Goal: Task Accomplishment & Management: Manage account settings

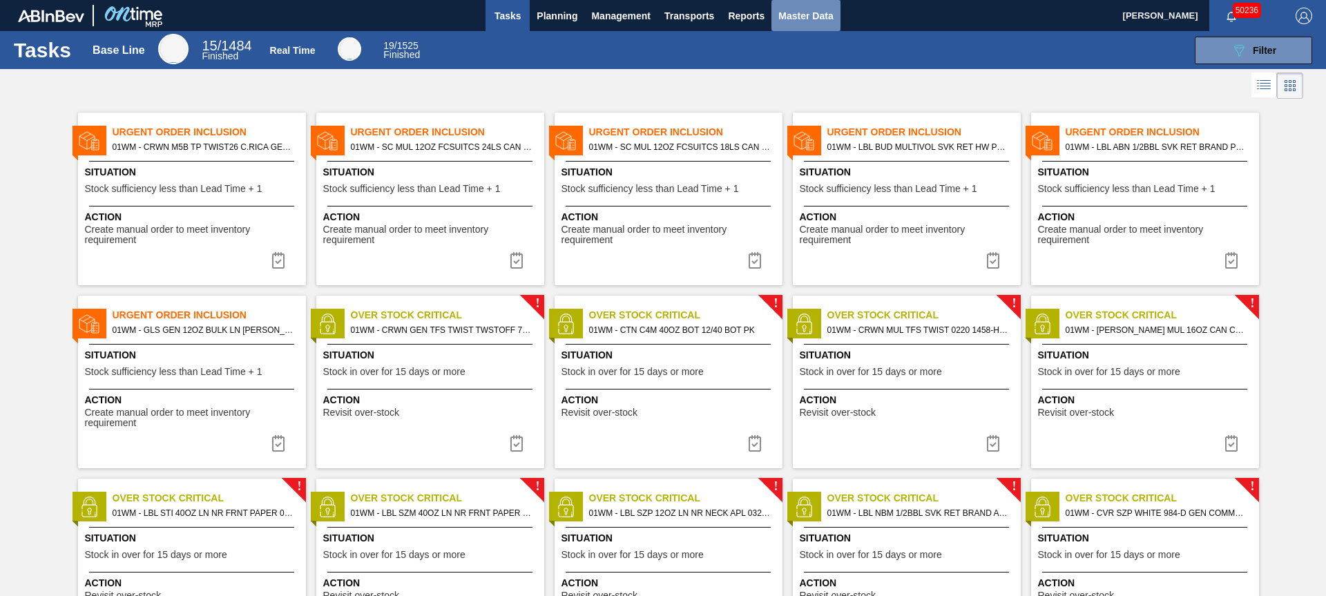
click at [801, 18] on span "Master Data" at bounding box center [806, 16] width 55 height 17
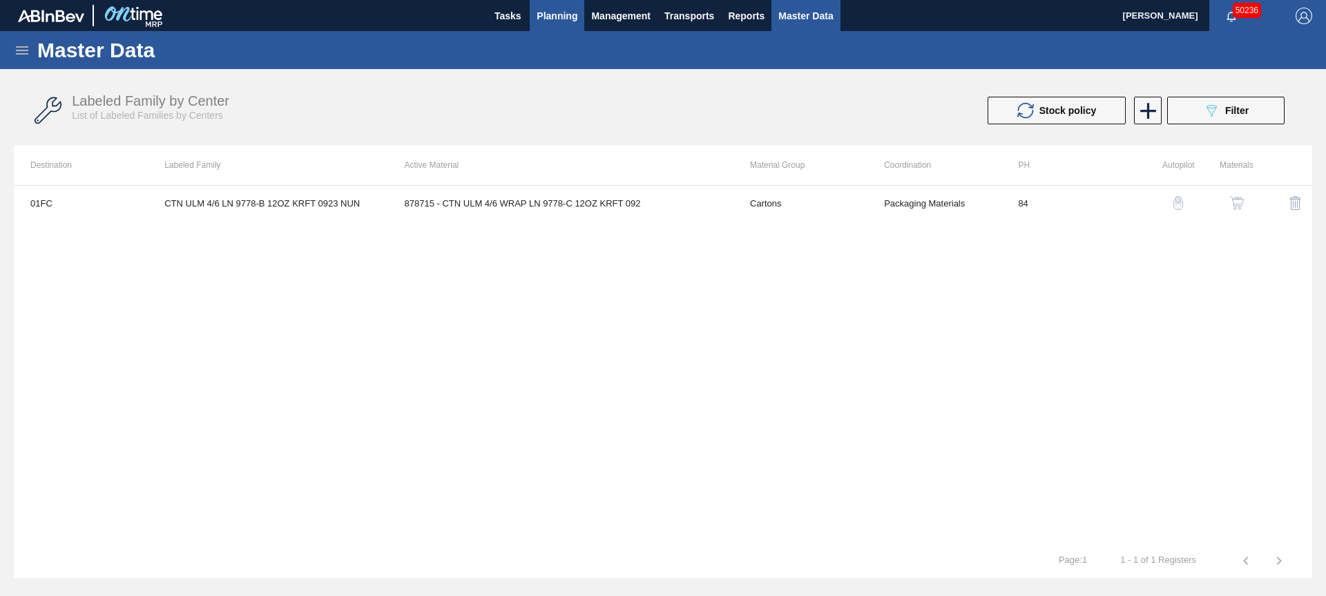
click at [562, 24] on button "Planning" at bounding box center [557, 15] width 55 height 31
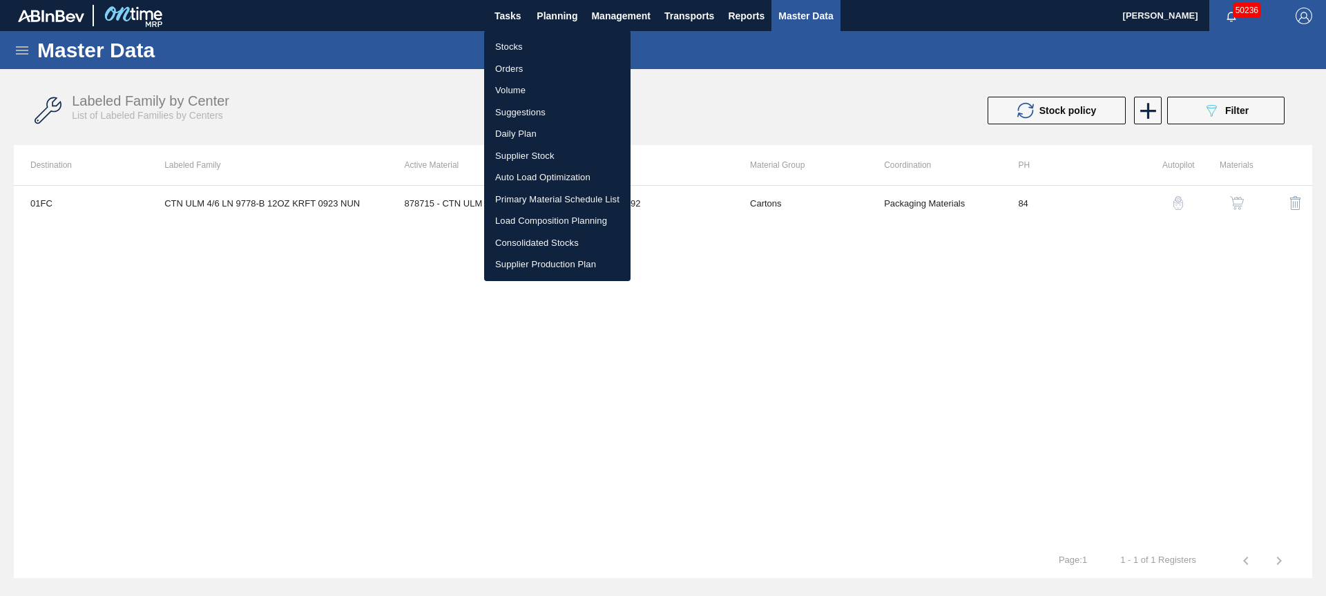
click at [530, 46] on li "Stocks" at bounding box center [557, 47] width 146 height 22
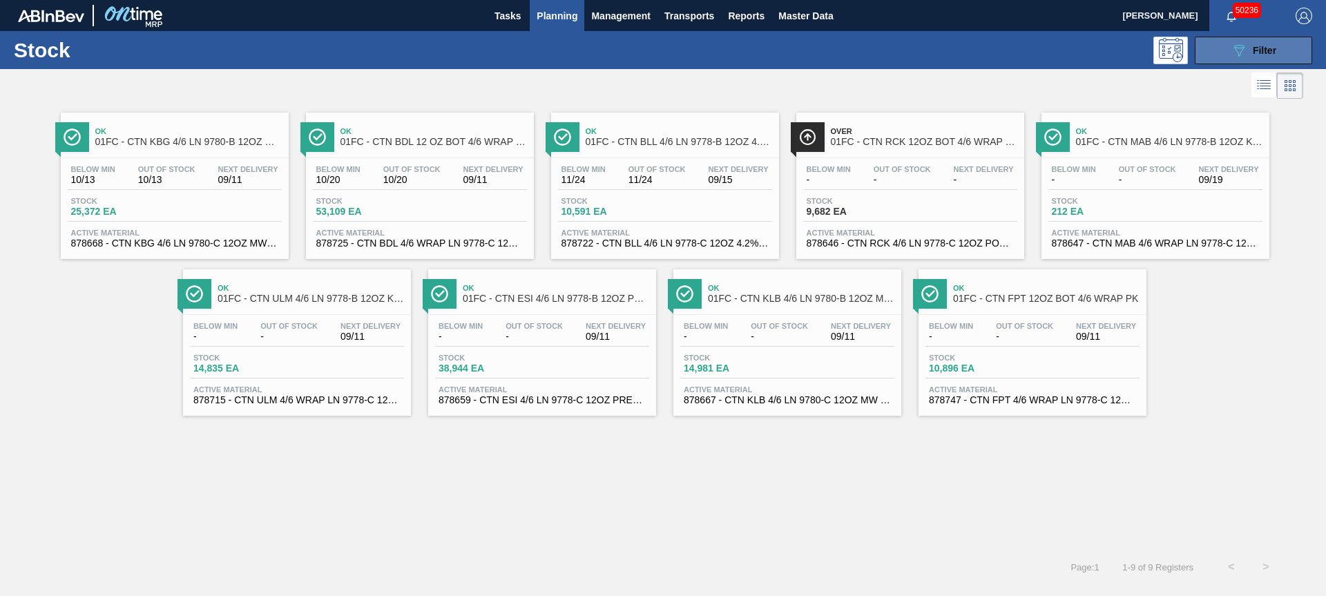
click at [1234, 46] on icon "089F7B8B-B2A5-4AFE-B5C0-19BA573D28AC" at bounding box center [1239, 50] width 17 height 17
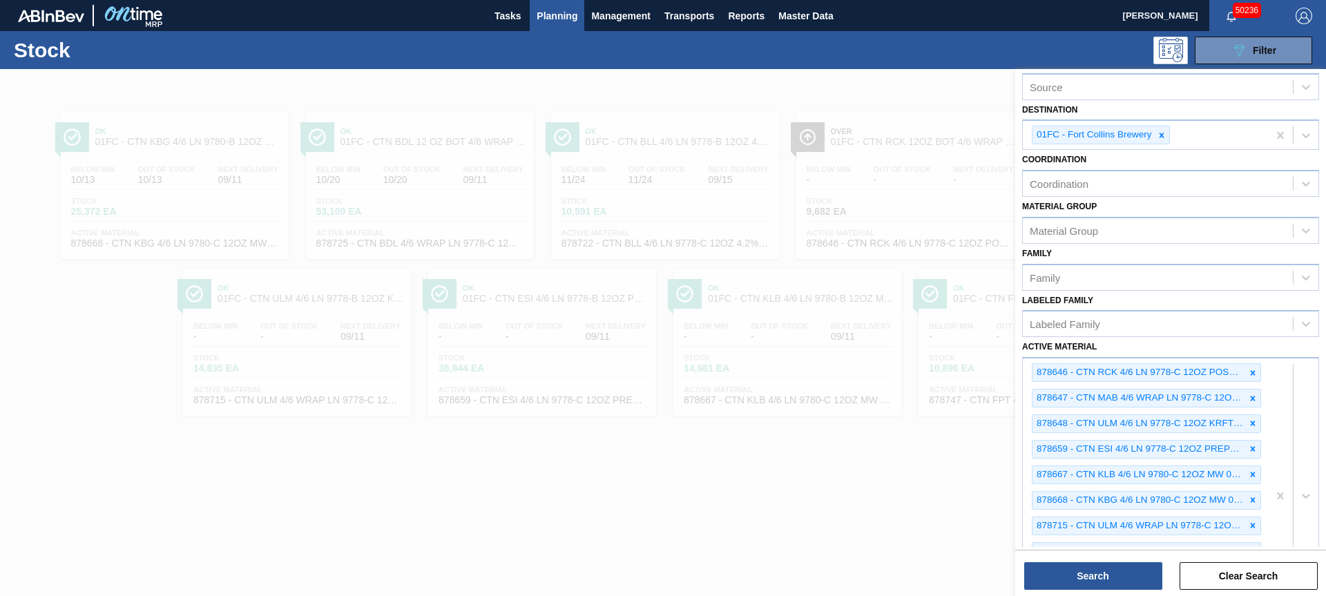
scroll to position [133, 0]
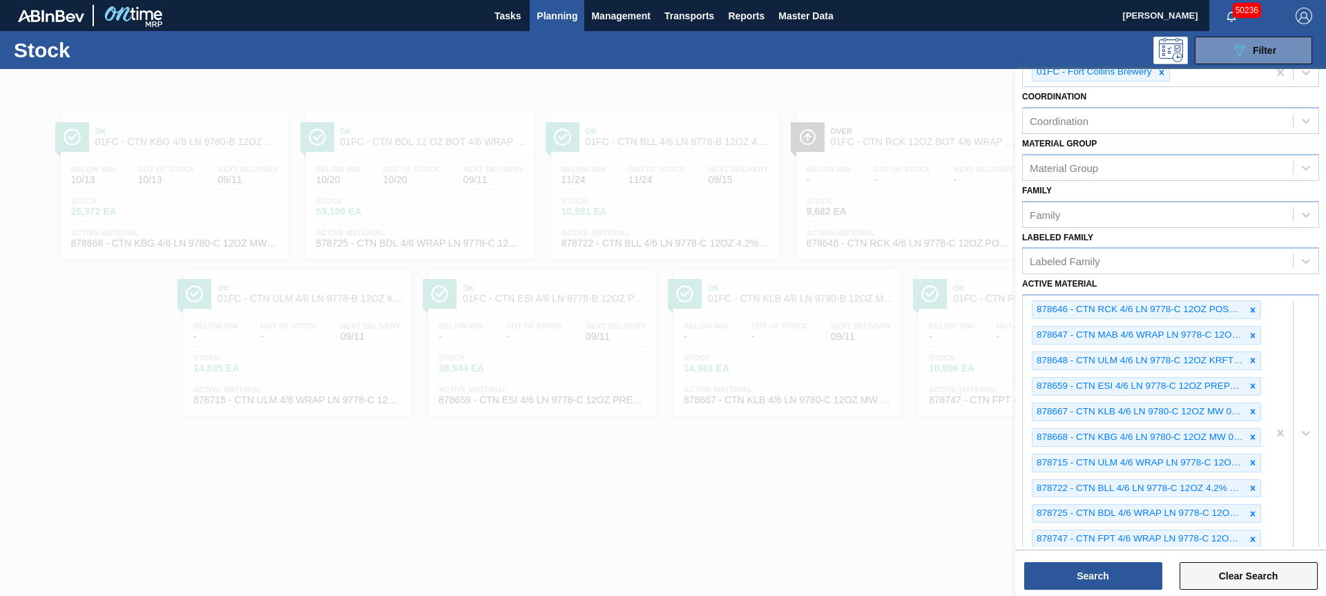
click at [1249, 575] on button "Clear Search" at bounding box center [1249, 576] width 138 height 28
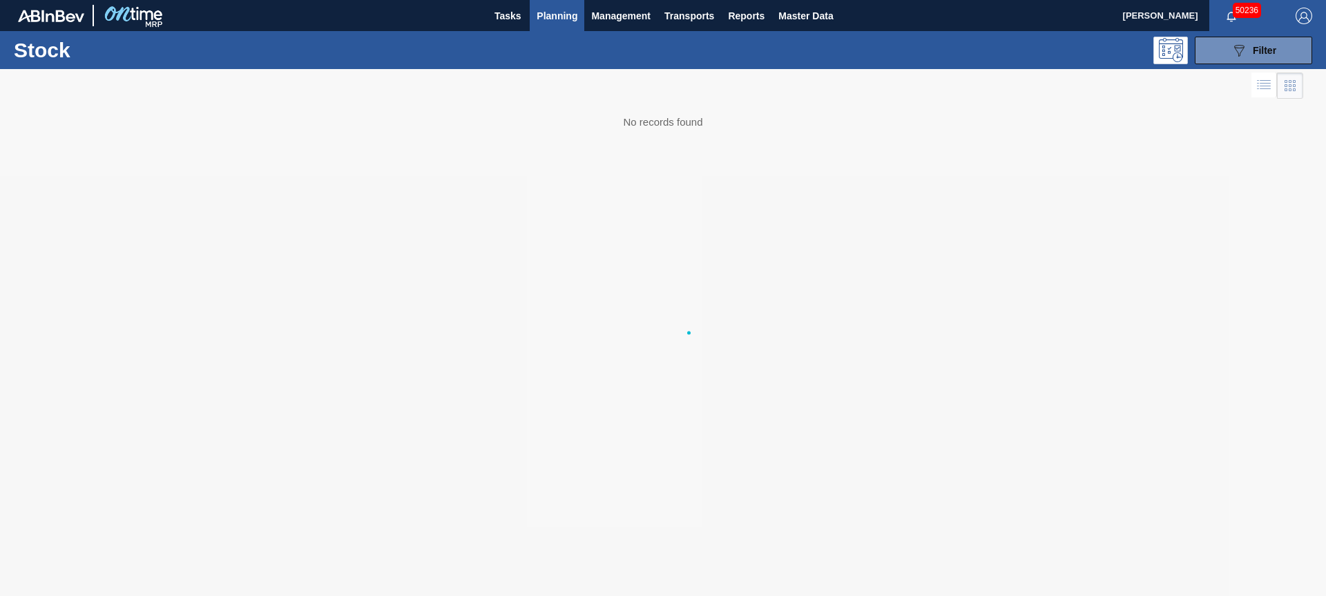
scroll to position [64, 0]
drag, startPoint x: 1281, startPoint y: 46, endPoint x: 1281, endPoint y: 95, distance: 49.7
click at [1281, 46] on button "089F7B8B-B2A5-4AFE-B5C0-19BA573D28AC Filter" at bounding box center [1253, 51] width 117 height 28
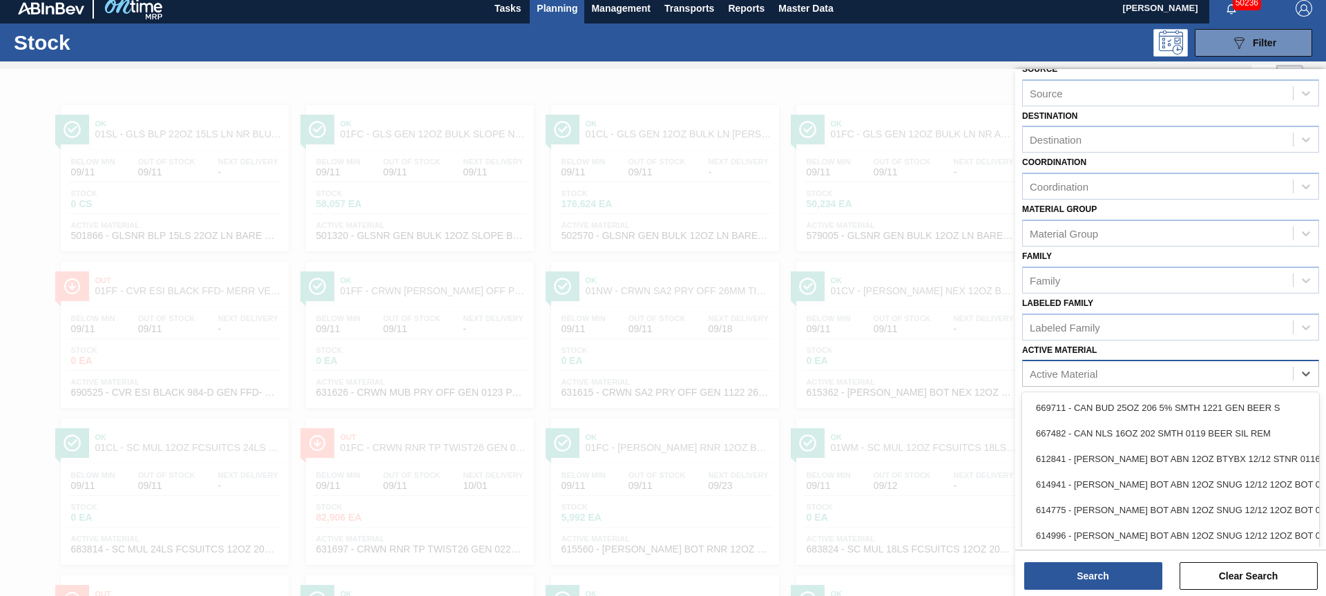
click at [1127, 369] on div "Active Material" at bounding box center [1158, 374] width 270 height 20
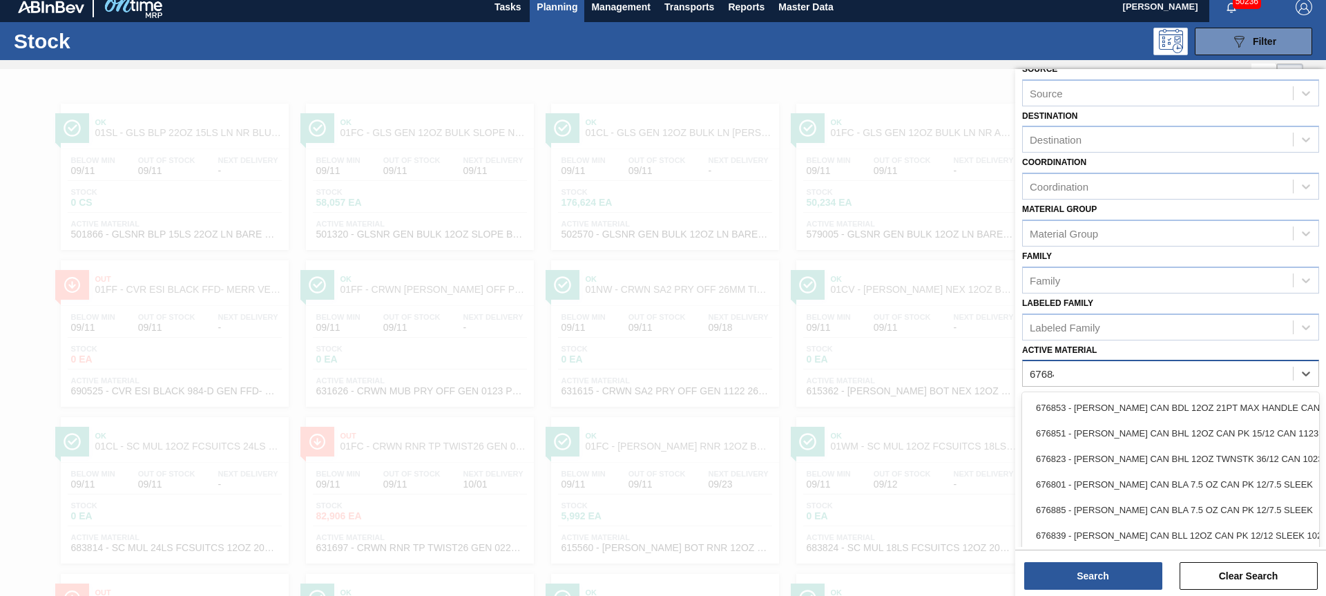
type Material "676848"
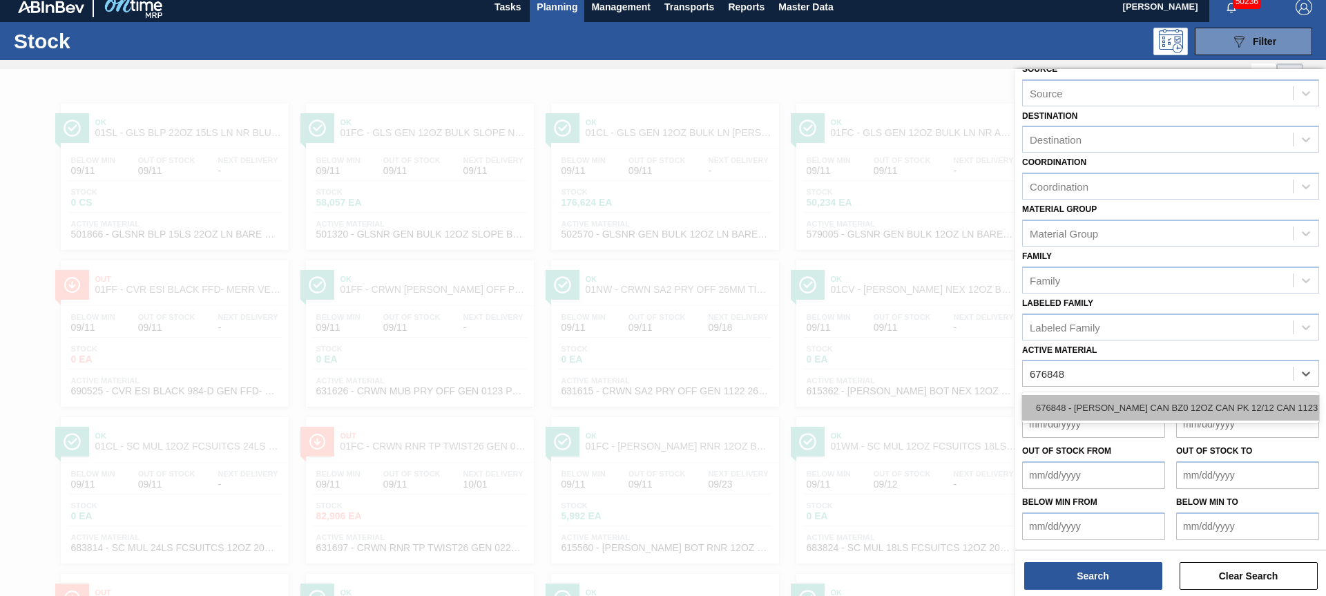
click at [1103, 412] on div "676848 - [PERSON_NAME] CAN BZ0 12OZ CAN PK 12/12 CAN 1123" at bounding box center [1170, 408] width 297 height 26
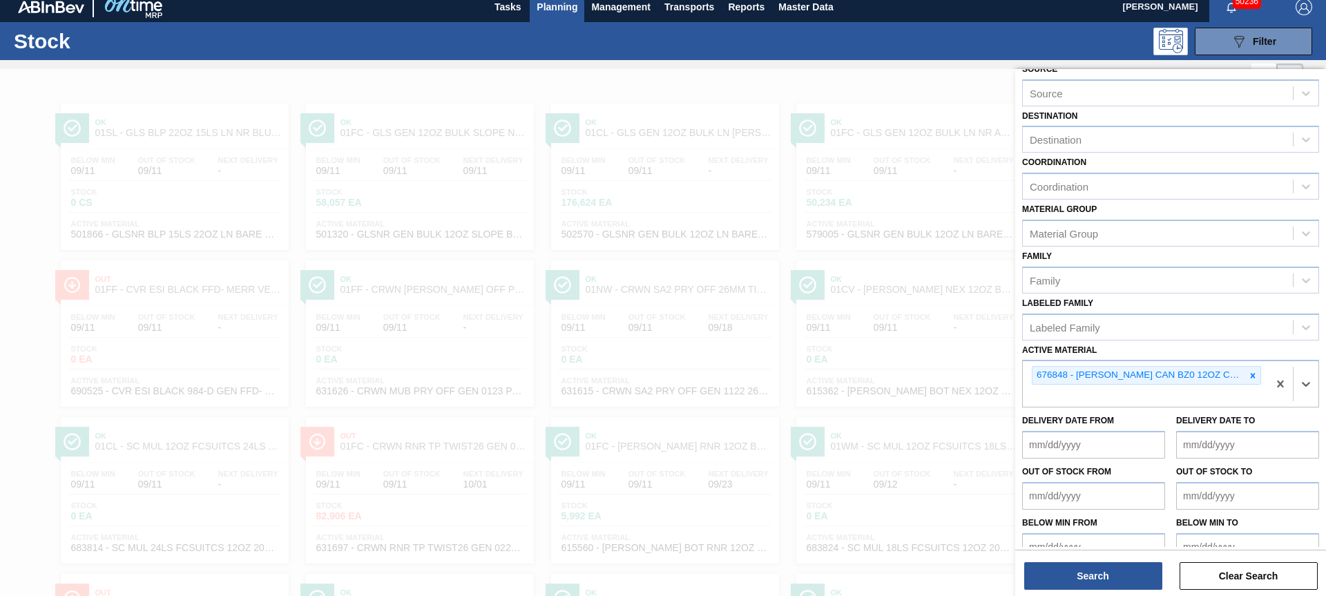
drag, startPoint x: 1090, startPoint y: 589, endPoint x: 1081, endPoint y: 593, distance: 10.2
click at [1089, 590] on div "Stock Status Stock Status Source Source Destination Destination Coordination Co…" at bounding box center [1170, 334] width 311 height 530
click at [1052, 579] on button "Search" at bounding box center [1093, 576] width 138 height 28
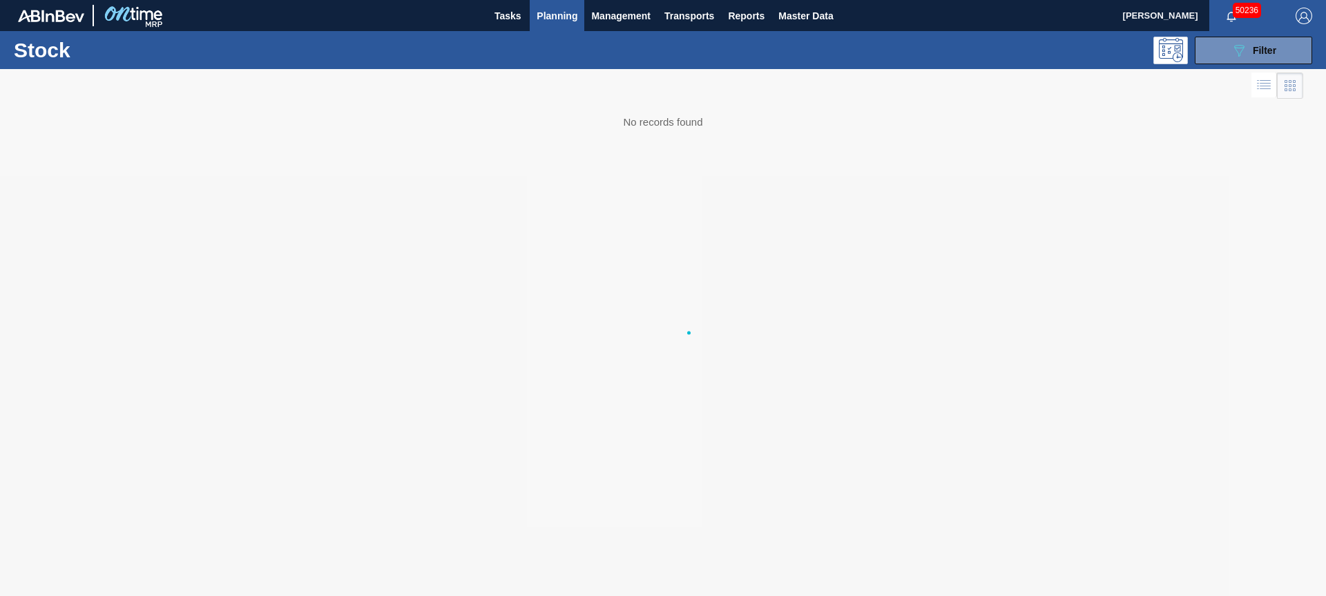
scroll to position [0, 0]
click at [801, 21] on span "Master Data" at bounding box center [806, 16] width 55 height 17
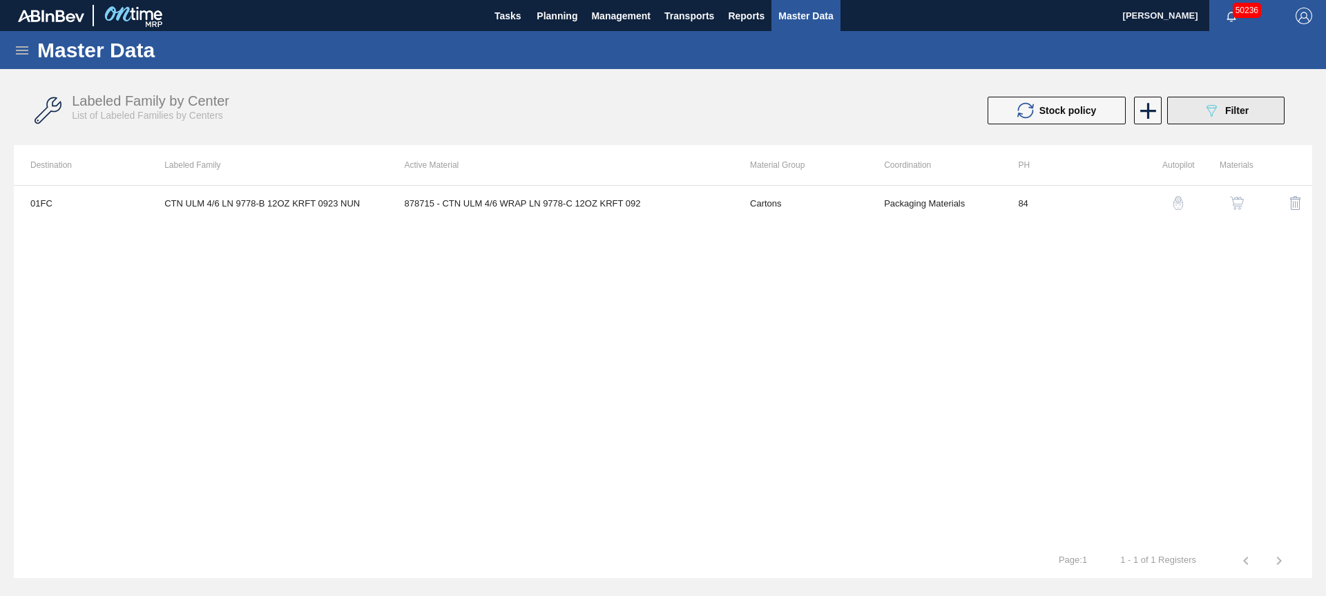
click at [1220, 109] on div "089F7B8B-B2A5-4AFE-B5C0-19BA573D28AC Filter" at bounding box center [1226, 110] width 46 height 17
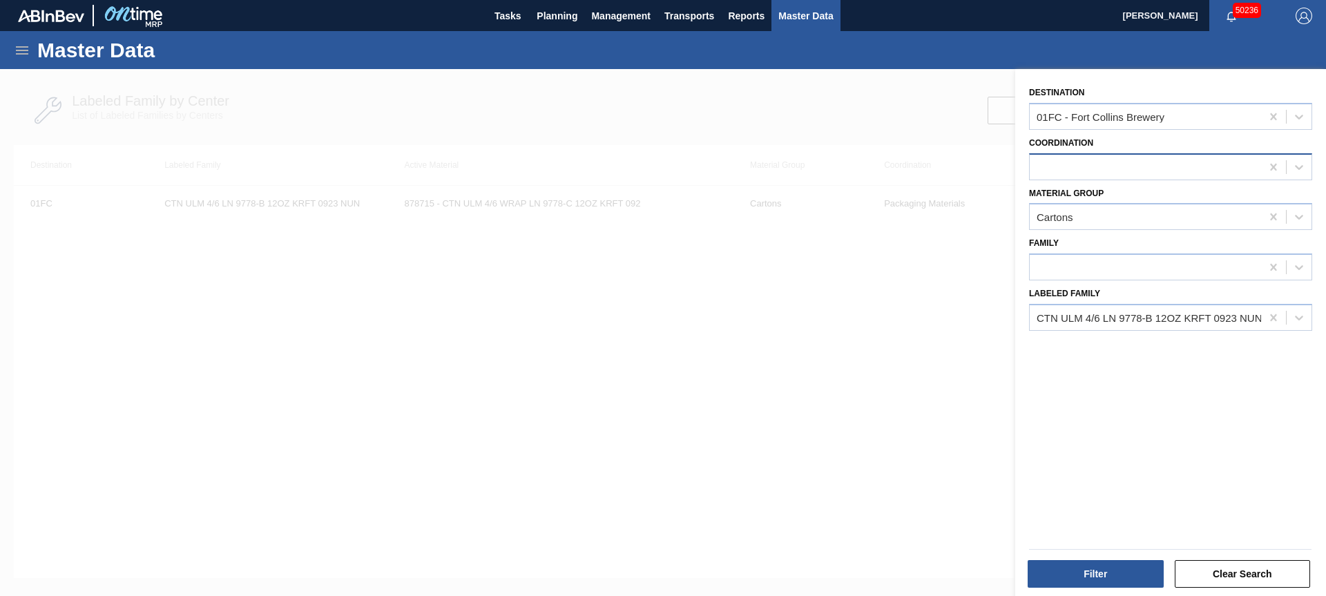
drag, startPoint x: 1268, startPoint y: 117, endPoint x: 1256, endPoint y: 173, distance: 56.5
click at [1268, 117] on icon at bounding box center [1274, 117] width 14 height 14
click at [1268, 320] on icon at bounding box center [1274, 318] width 14 height 14
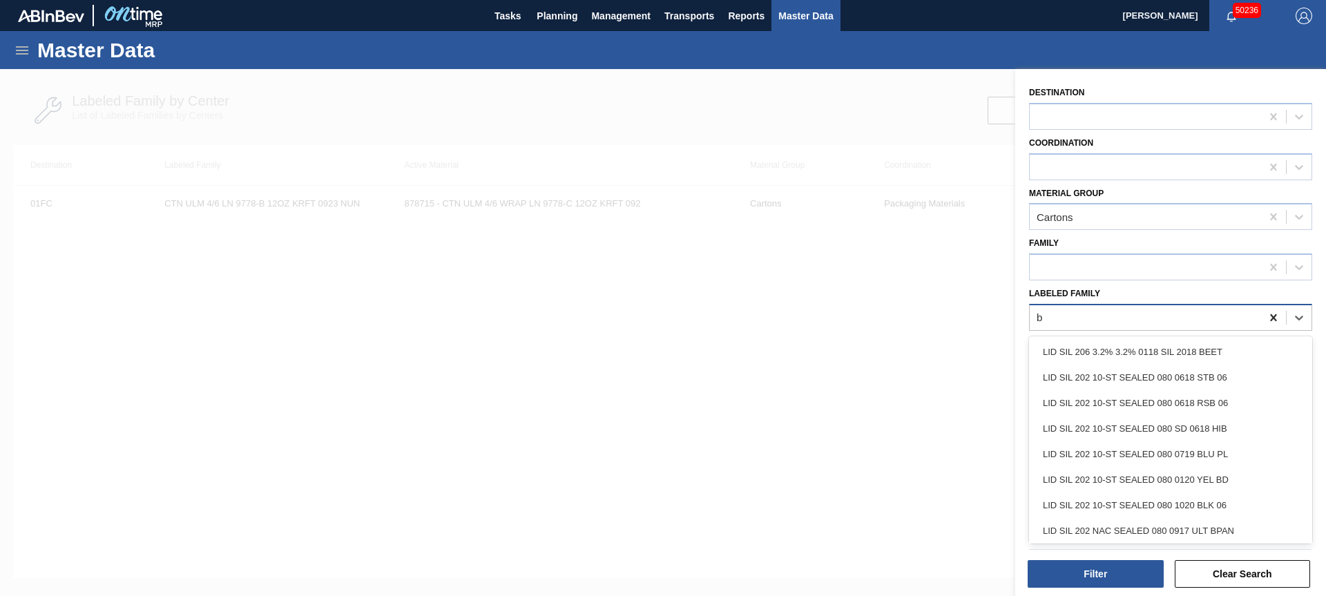
type Family "bz"
drag, startPoint x: 1208, startPoint y: 484, endPoint x: 1188, endPoint y: 516, distance: 38.2
click at [1207, 483] on div "[PERSON_NAME] CAN BZ0 12OZ CAN PK 12/12 CAN 1123" at bounding box center [1170, 480] width 283 height 26
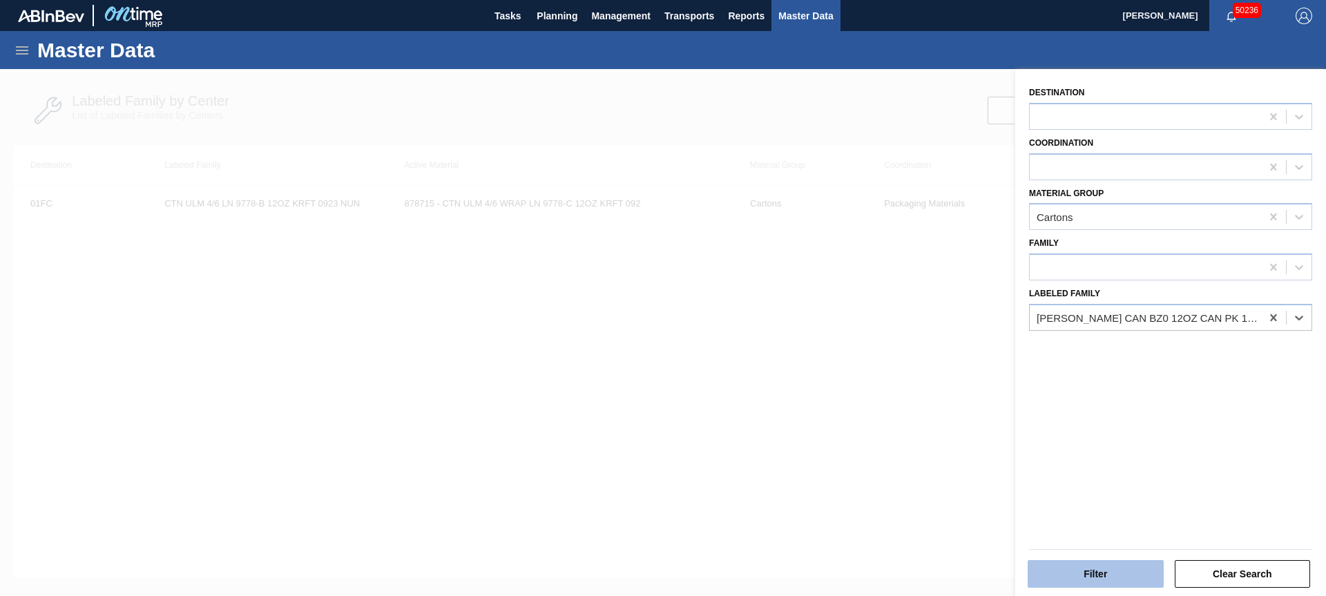
click at [1135, 571] on button "Filter" at bounding box center [1096, 574] width 136 height 28
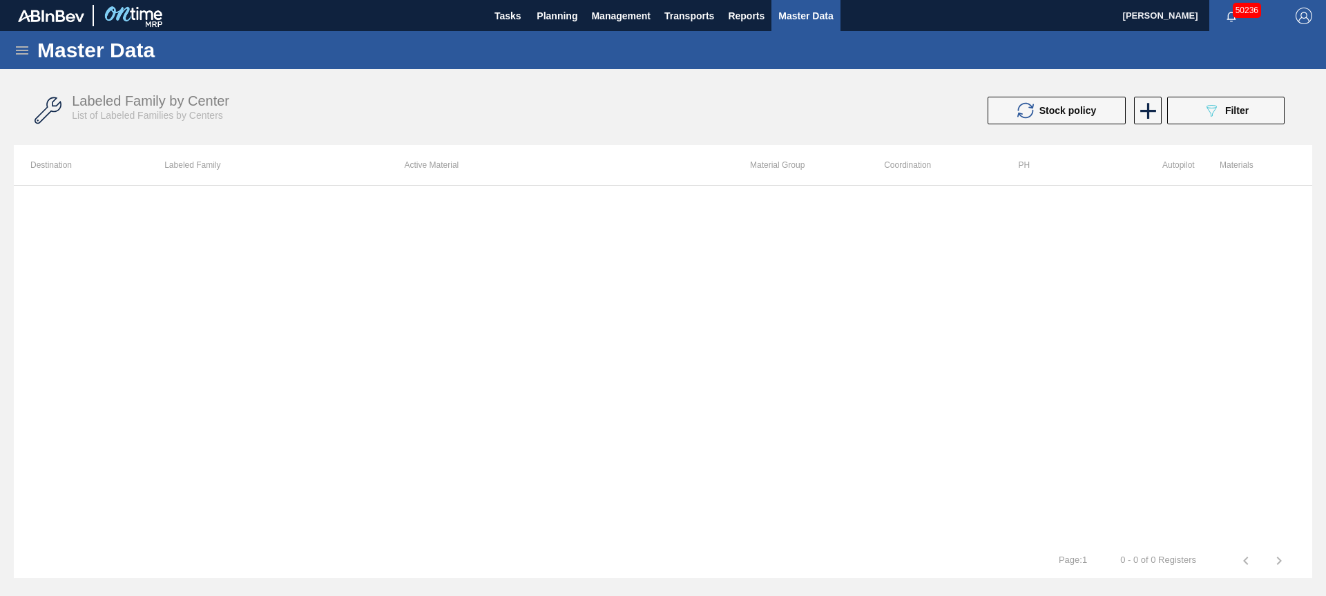
click at [27, 44] on icon at bounding box center [22, 50] width 17 height 17
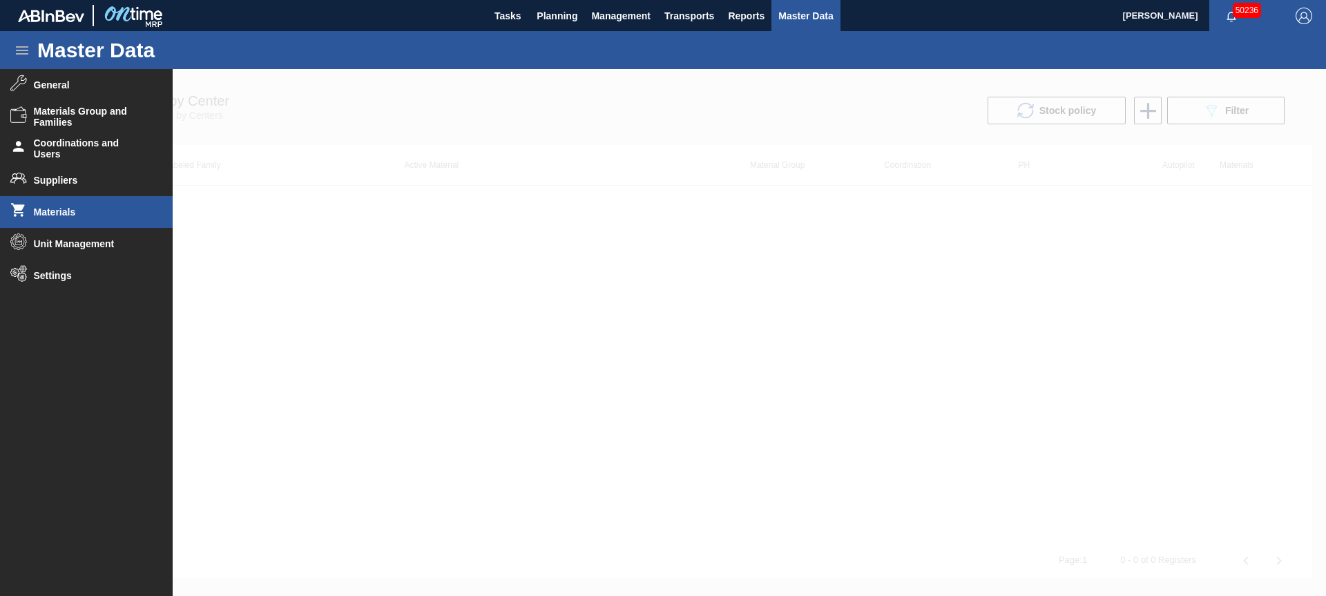
click at [68, 209] on span "Materials" at bounding box center [91, 212] width 114 height 11
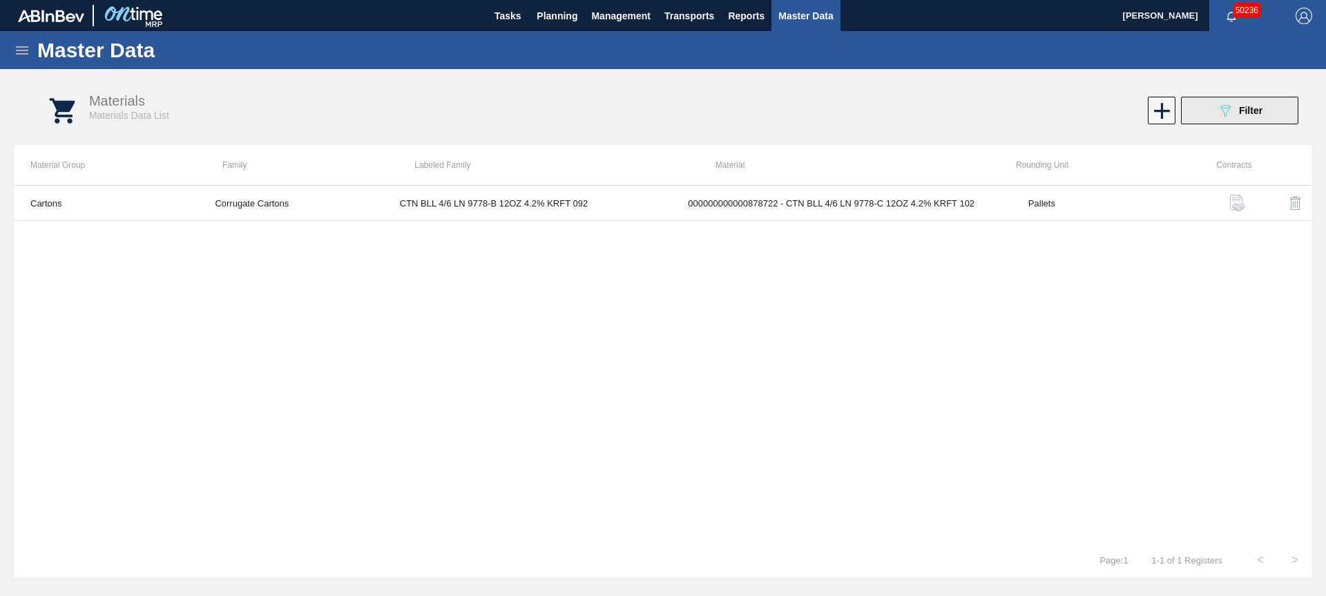
click at [1265, 108] on button "089F7B8B-B2A5-4AFE-B5C0-19BA573D28AC Filter" at bounding box center [1239, 111] width 117 height 28
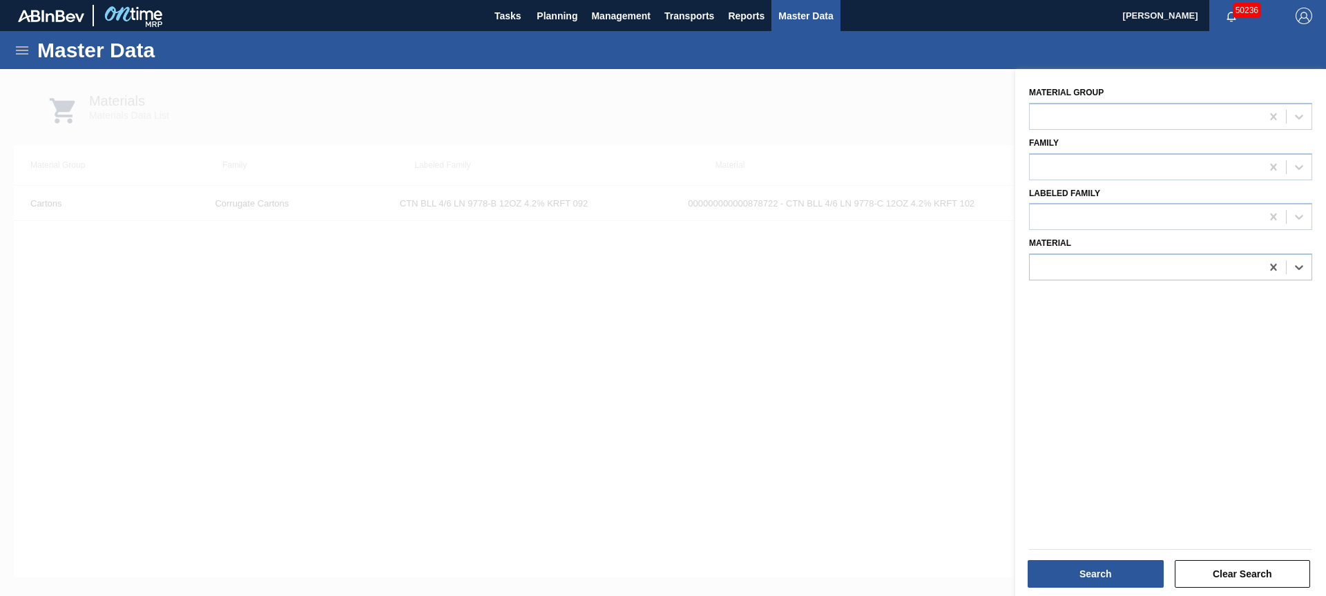
click at [1274, 268] on icon at bounding box center [1274, 267] width 14 height 14
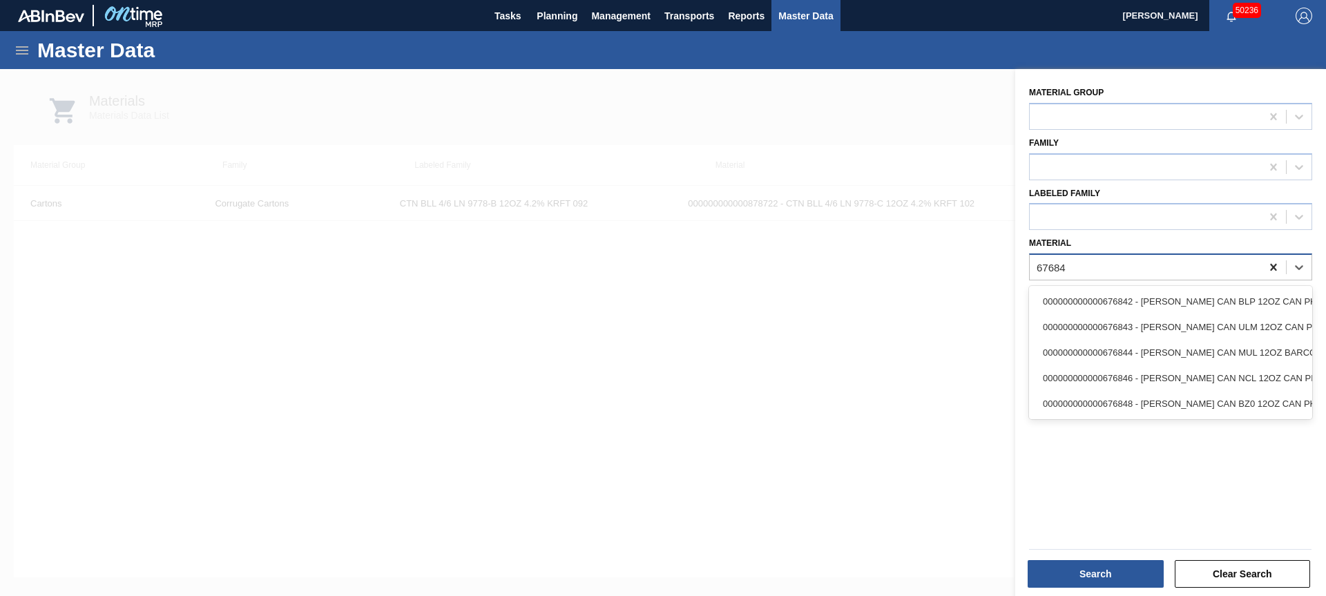
type input "676848"
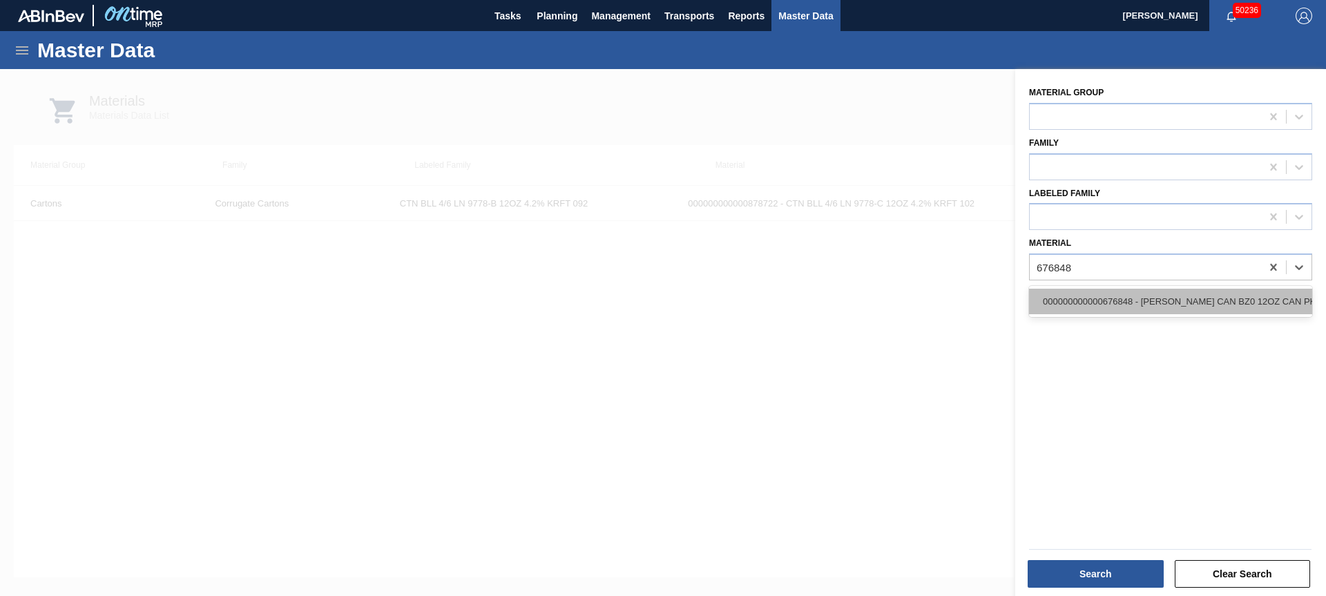
click at [1257, 301] on div "000000000000676848 - [PERSON_NAME] CAN BZ0 12OZ CAN PK 12/12 CAN 1123" at bounding box center [1170, 302] width 283 height 26
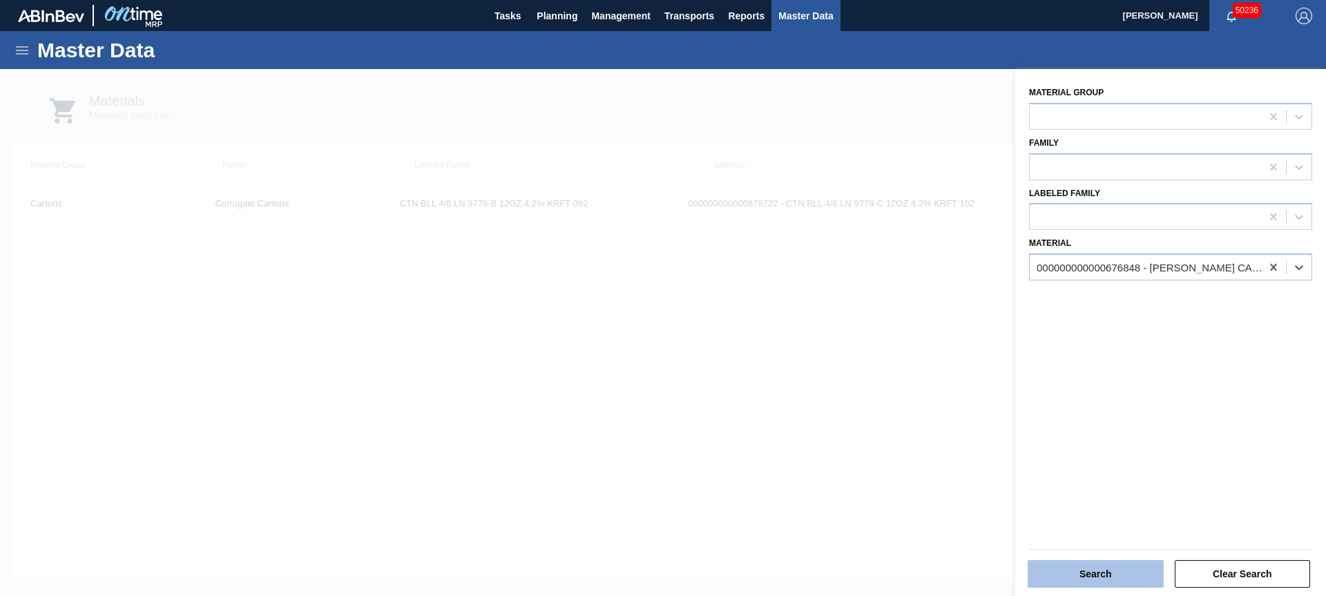
click at [1121, 575] on button "Search" at bounding box center [1096, 574] width 136 height 28
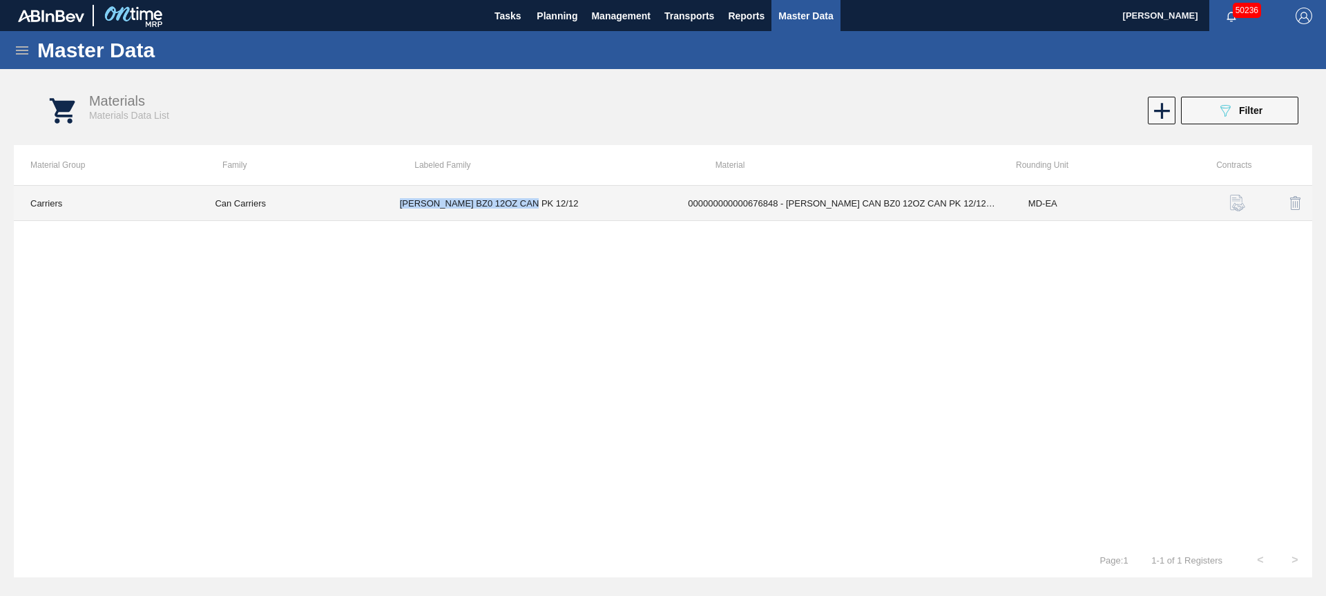
drag, startPoint x: 399, startPoint y: 205, endPoint x: 535, endPoint y: 211, distance: 135.5
click at [535, 211] on td "[PERSON_NAME] BZ0 12OZ CAN PK 12/12" at bounding box center [527, 203] width 289 height 35
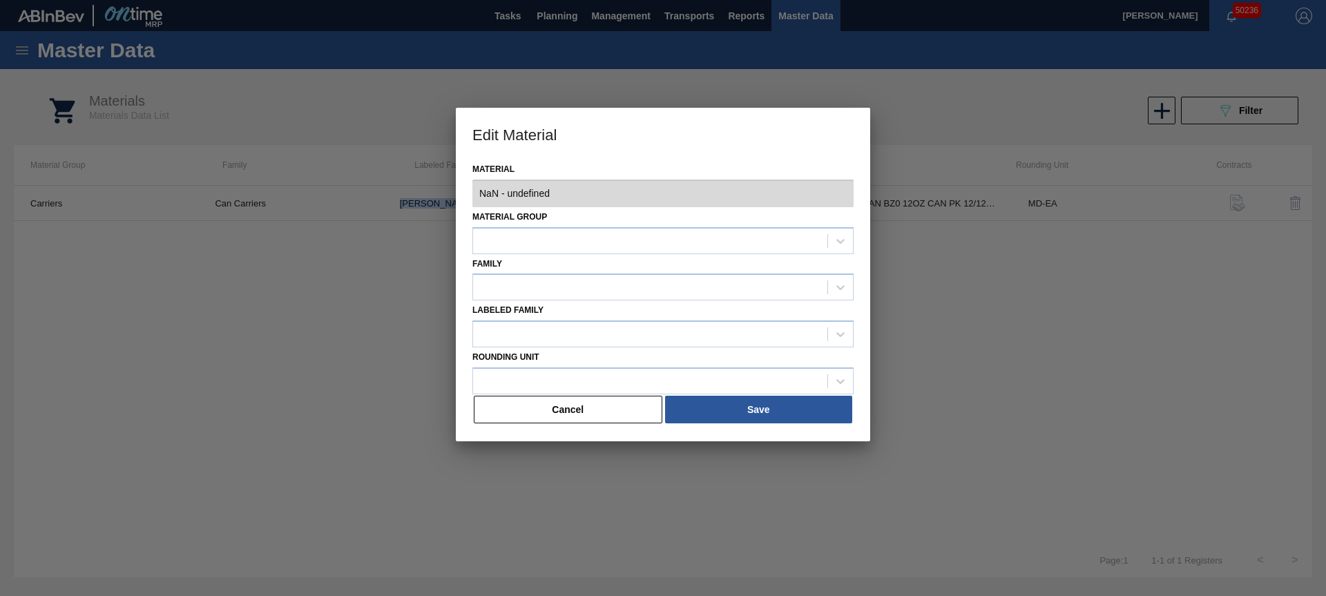
click at [578, 408] on button "Cancel" at bounding box center [568, 410] width 189 height 28
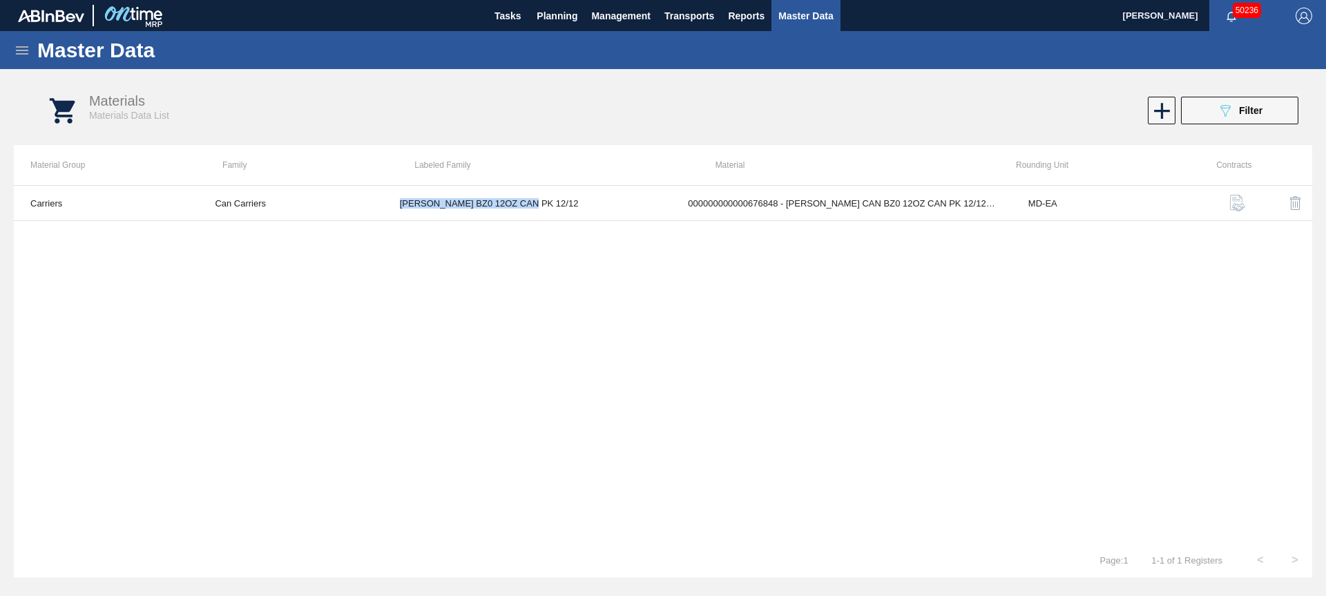
copy td "[PERSON_NAME] BZ0 12OZ CAN PK 12/12"
click at [796, 21] on span "Master Data" at bounding box center [806, 16] width 55 height 17
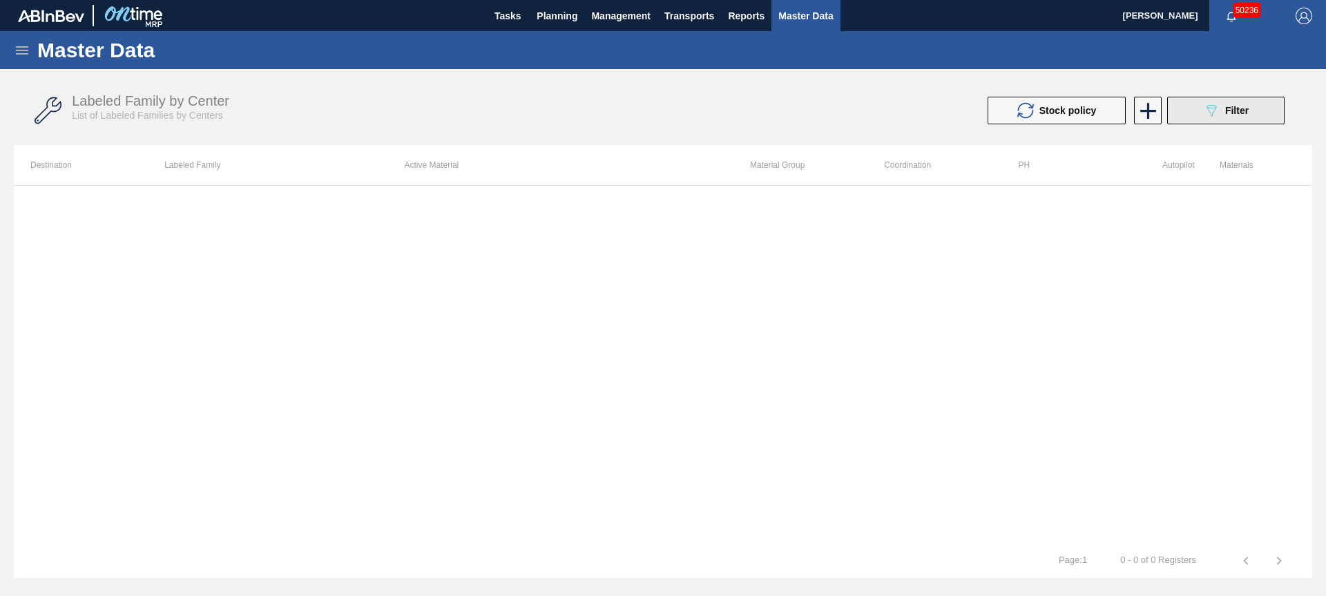
click at [1257, 117] on button "089F7B8B-B2A5-4AFE-B5C0-19BA573D28AC Filter" at bounding box center [1225, 111] width 117 height 28
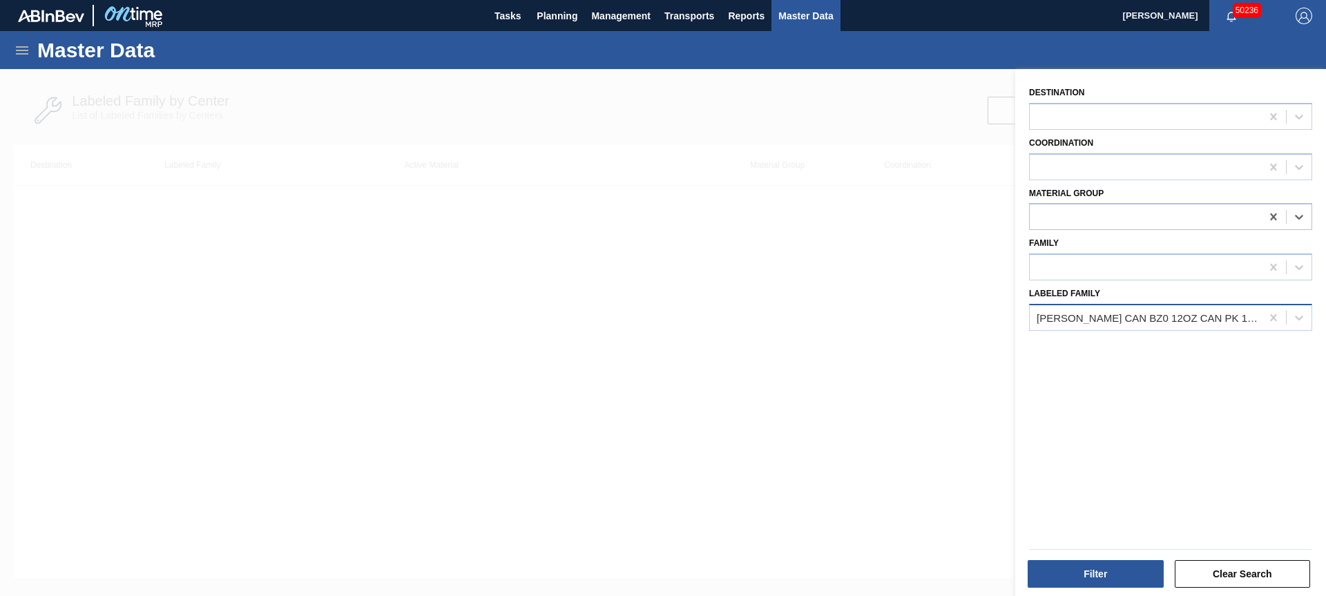
drag, startPoint x: 1270, startPoint y: 218, endPoint x: 1219, endPoint y: 318, distance: 112.1
click at [1270, 218] on icon at bounding box center [1274, 217] width 14 height 14
click at [1276, 320] on icon at bounding box center [1274, 318] width 14 height 14
paste Family "[PERSON_NAME] BZ0 12OZ CAN PK 12/12"
type Family "[PERSON_NAME] BZ0 12OZ CAN PK 12/12"
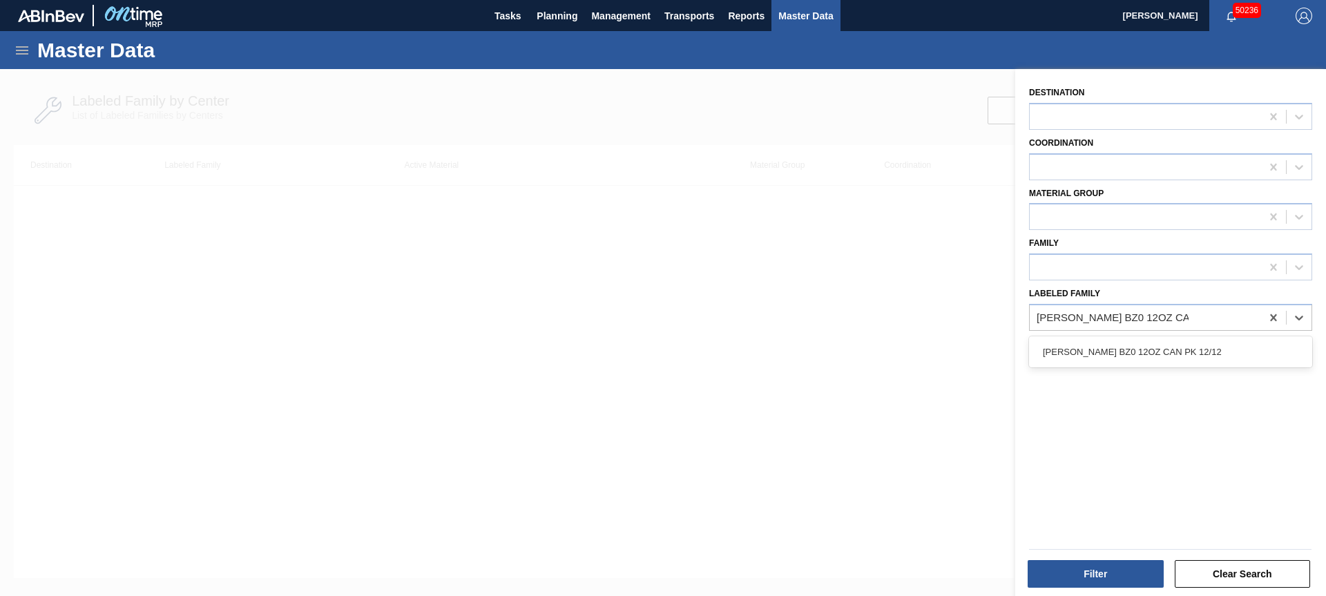
drag, startPoint x: 1130, startPoint y: 349, endPoint x: 1137, endPoint y: 390, distance: 42.0
click at [1130, 349] on div "[PERSON_NAME] BZ0 12OZ CAN PK 12/12" at bounding box center [1170, 352] width 283 height 26
click at [1136, 564] on button "Filter" at bounding box center [1096, 574] width 136 height 28
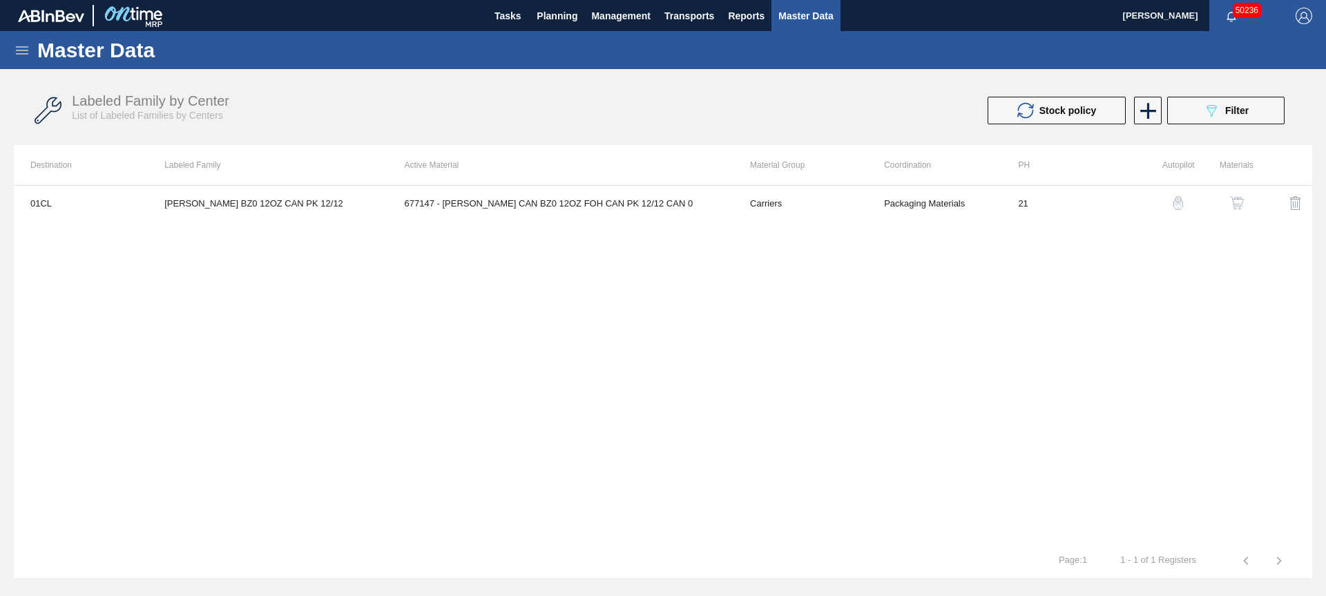
click at [1241, 202] on img "button" at bounding box center [1237, 203] width 14 height 14
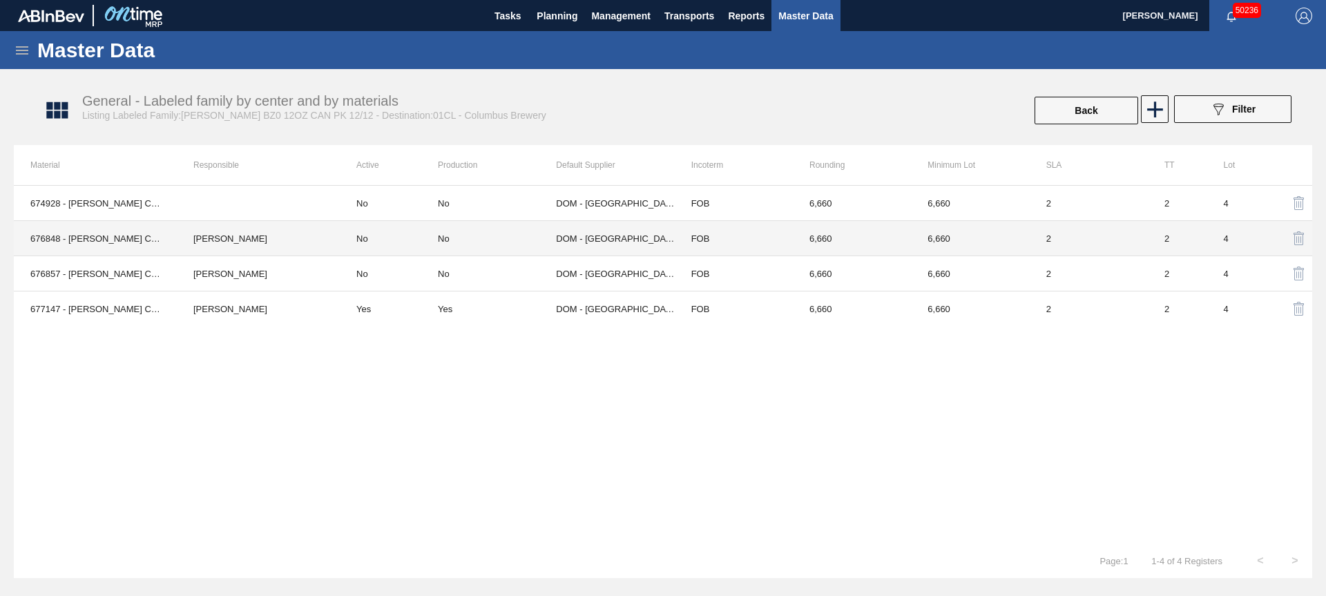
click at [473, 243] on div "No" at bounding box center [497, 238] width 118 height 10
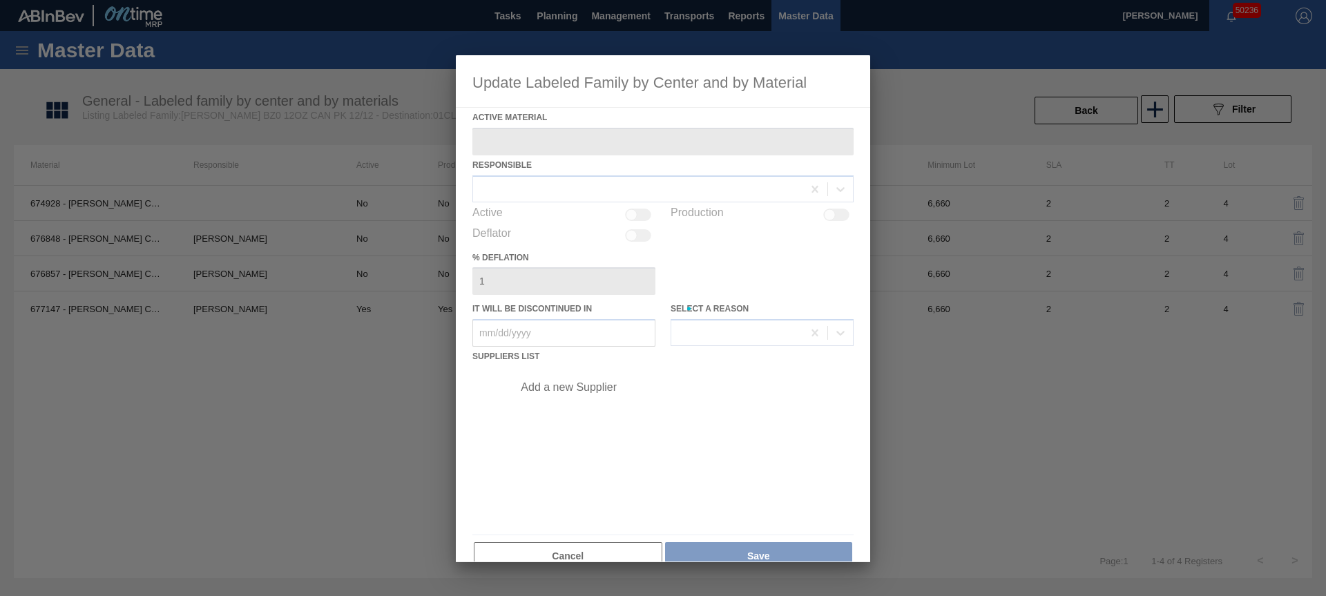
type Material "676848 - [PERSON_NAME] CAN BZ0 12OZ CAN PK 12/12 CAN 1123"
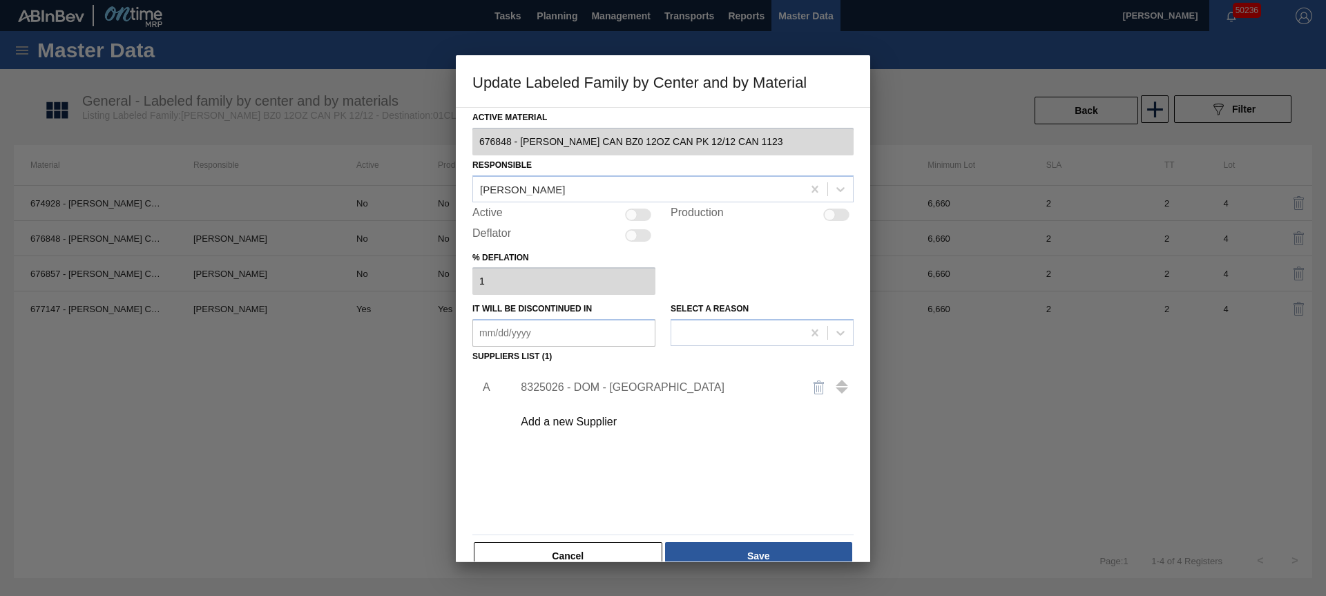
click at [828, 214] on div at bounding box center [830, 215] width 12 height 12
checkbox input "true"
click at [720, 562] on div "Active Material 676848 - [PERSON_NAME] CAN BZ0 12OZ CAN PK 12/12 CAN 1123 Respo…" at bounding box center [663, 334] width 414 height 455
click at [754, 555] on button "Save" at bounding box center [758, 556] width 187 height 28
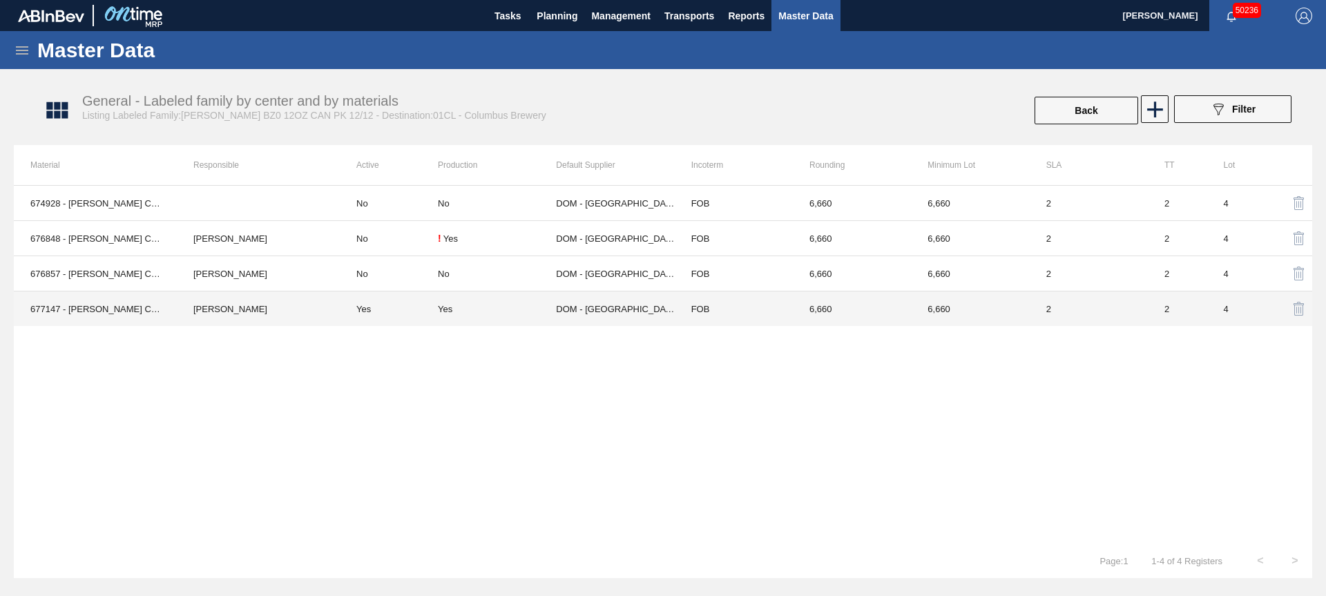
click at [476, 304] on div "Yes" at bounding box center [497, 309] width 118 height 10
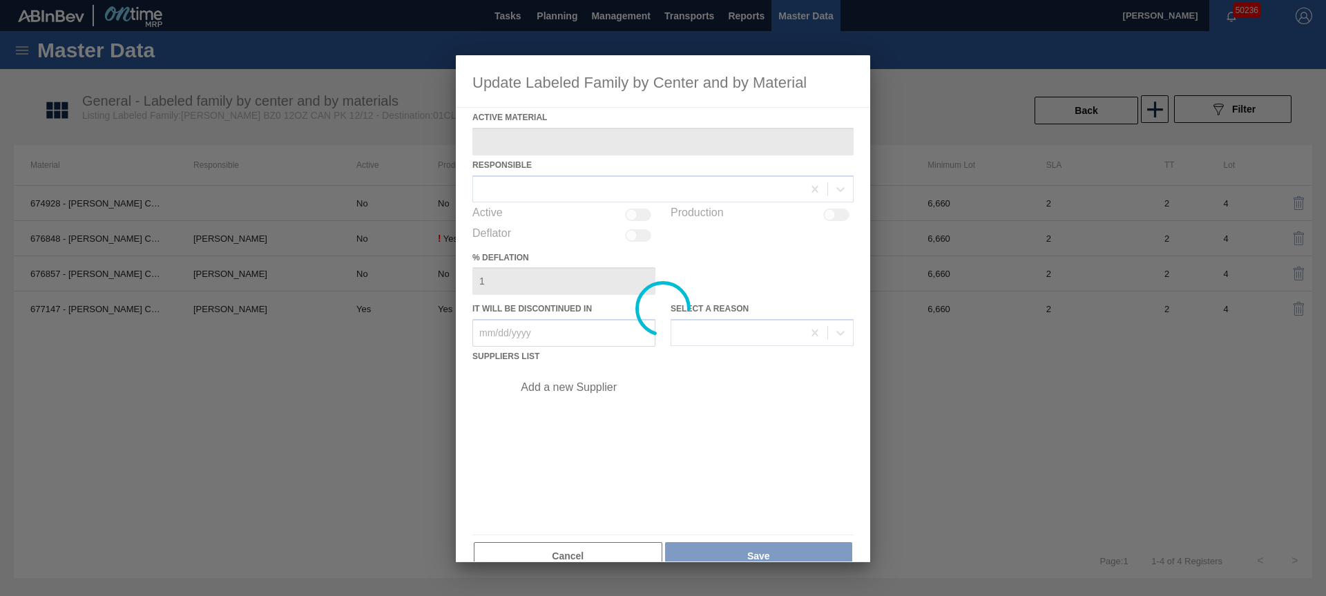
type Material "677147 - [PERSON_NAME] CAN BZ0 12OZ FOH CAN PK 12/12 CAN 0"
checkbox input "true"
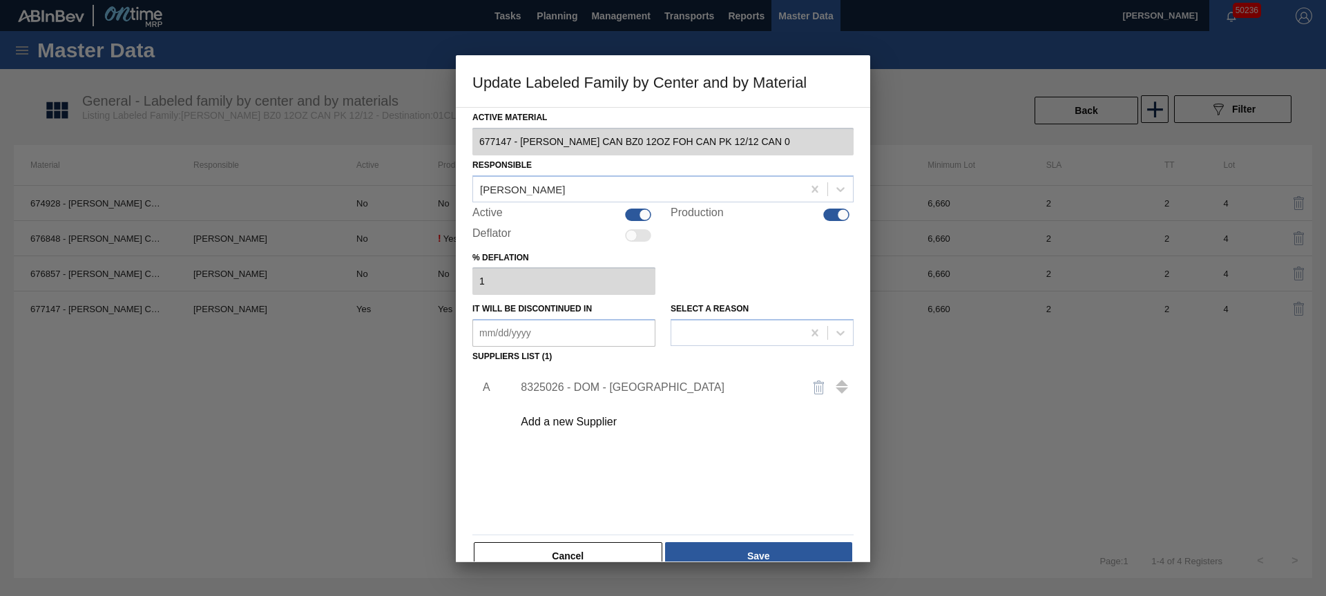
drag, startPoint x: 643, startPoint y: 214, endPoint x: 663, endPoint y: 248, distance: 39.3
click at [644, 214] on div at bounding box center [645, 215] width 12 height 12
checkbox input "false"
click at [777, 557] on button "Save" at bounding box center [758, 556] width 187 height 28
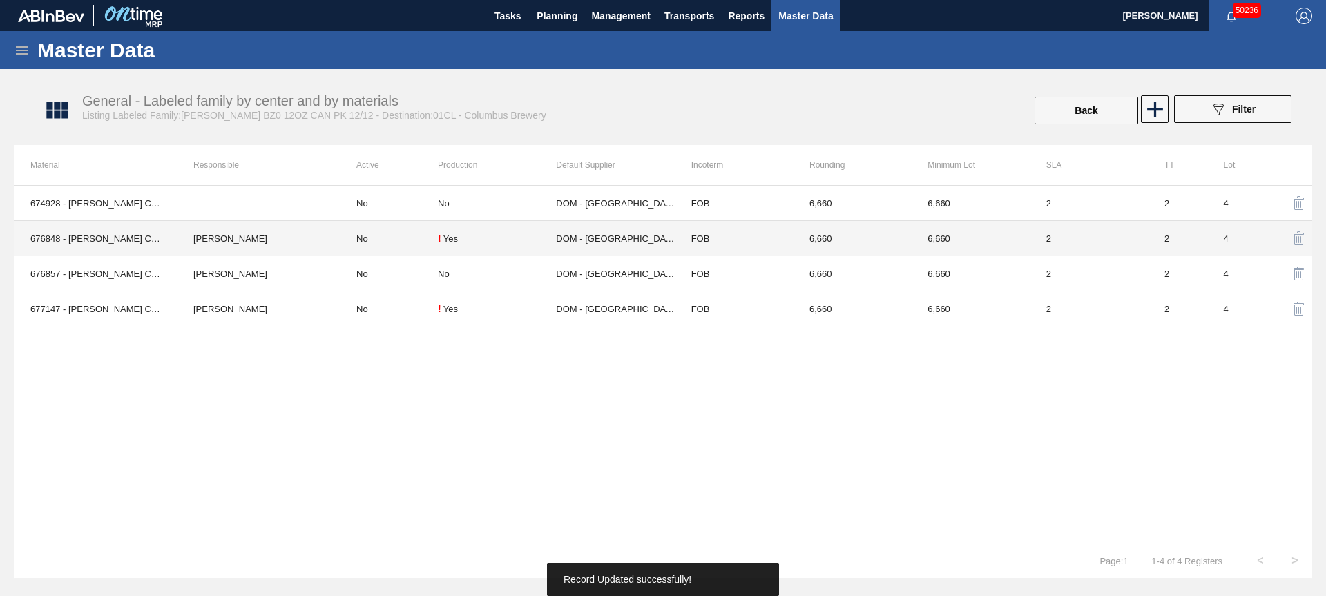
click at [389, 238] on td "No" at bounding box center [389, 238] width 98 height 35
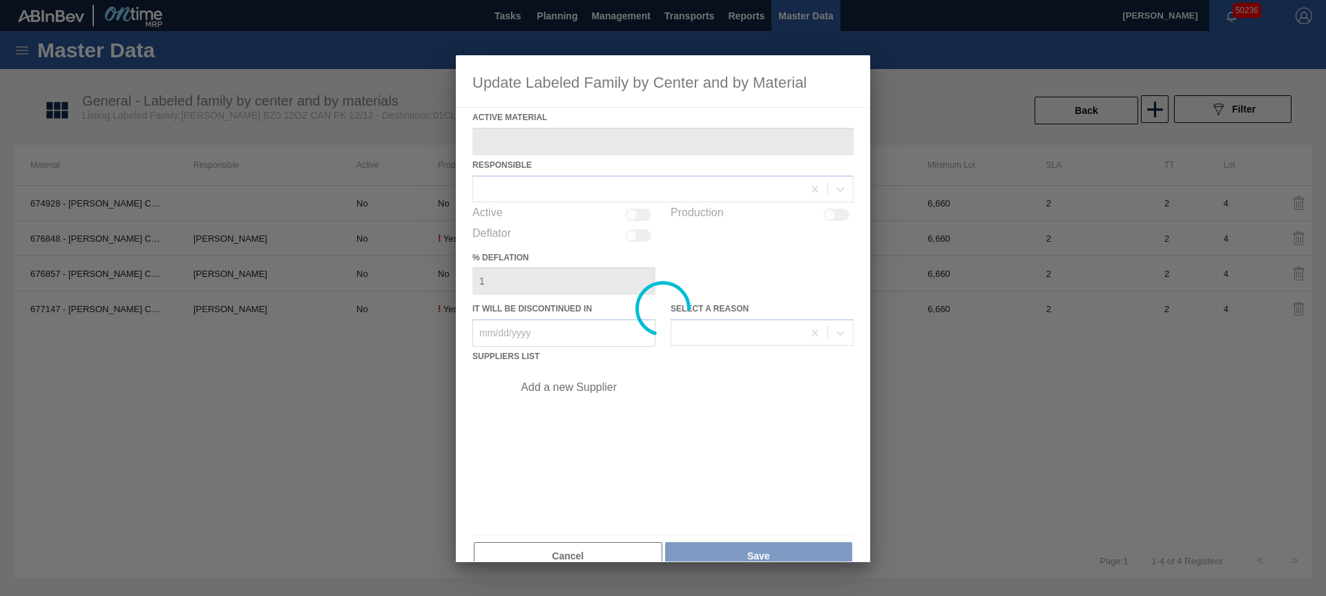
type Material "676848 - [PERSON_NAME] CAN BZ0 12OZ CAN PK 12/12 CAN 1123"
checkbox input "true"
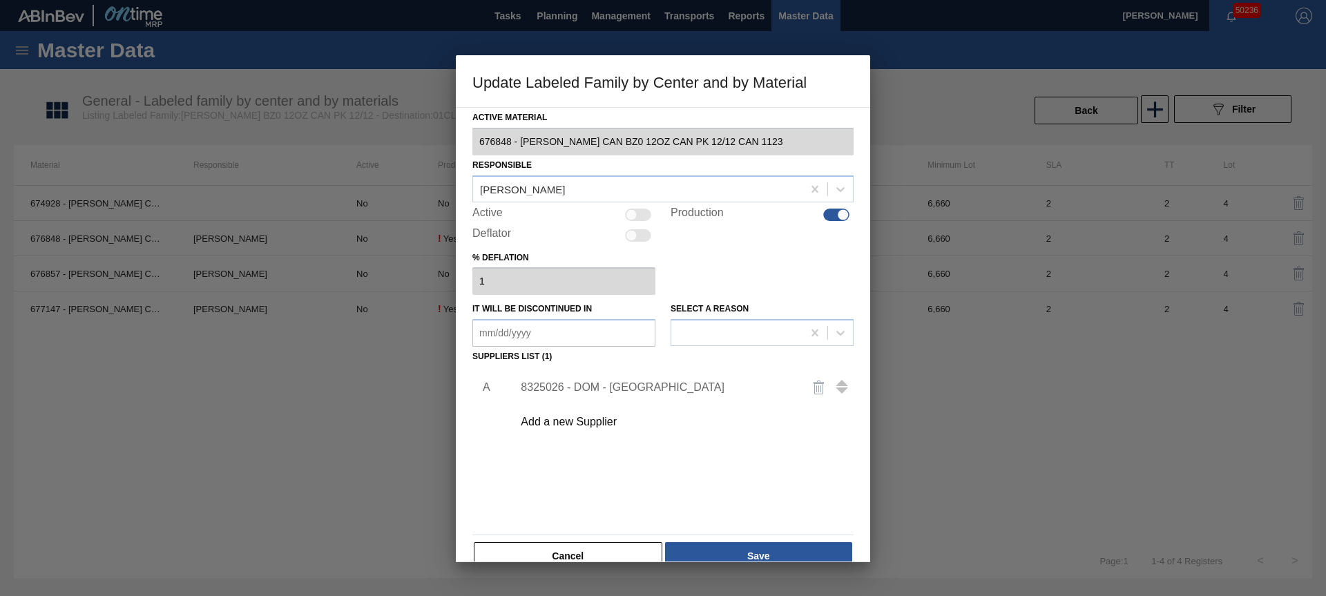
click at [634, 212] on div at bounding box center [632, 215] width 12 height 12
checkbox input "true"
click at [751, 555] on button "Save" at bounding box center [758, 556] width 187 height 28
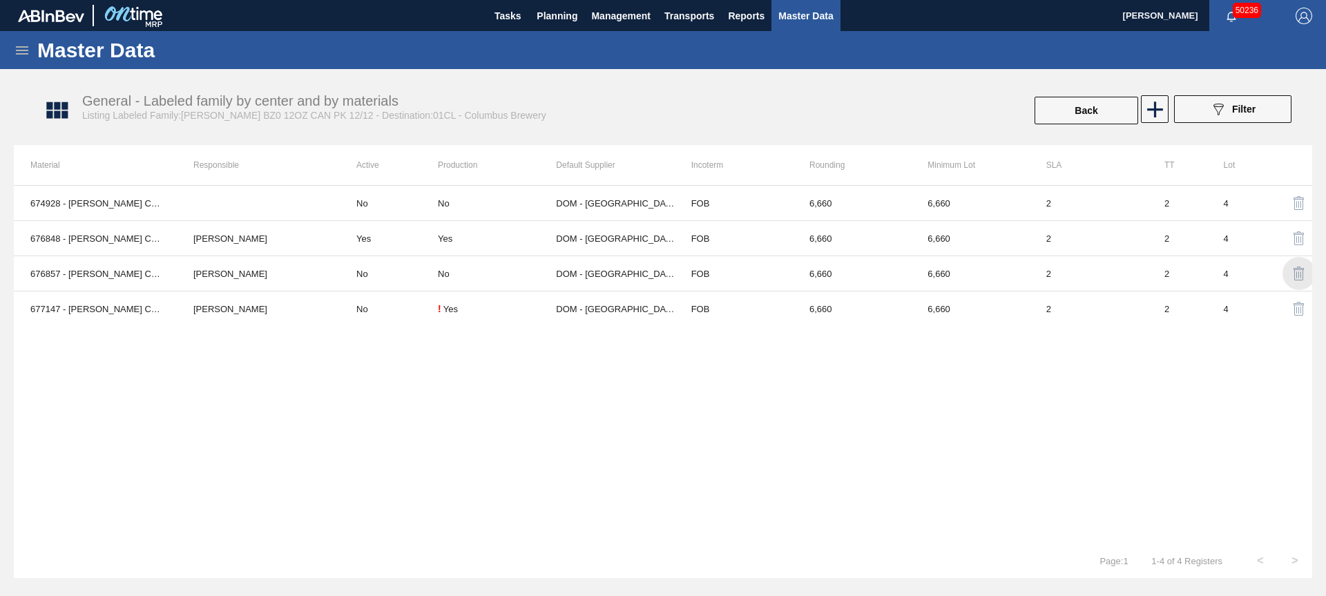
click at [1299, 269] on img "button" at bounding box center [1299, 273] width 17 height 17
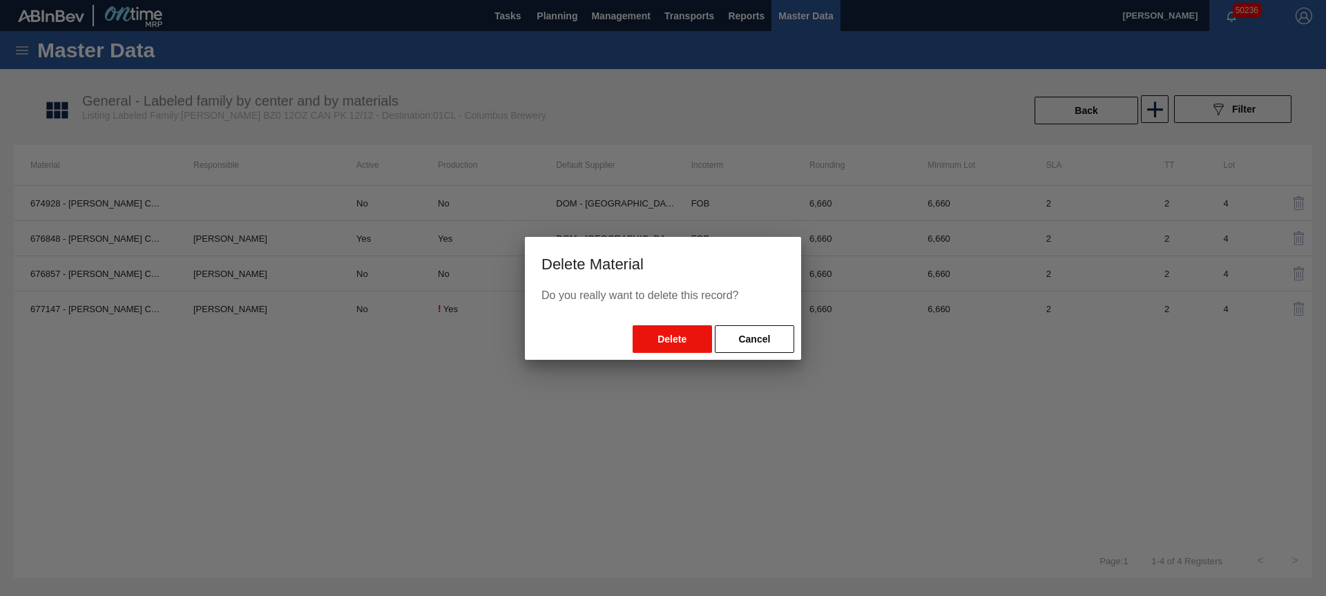
click at [647, 350] on button "Delete" at bounding box center [672, 339] width 79 height 28
click at [680, 345] on button "Delete" at bounding box center [672, 339] width 79 height 28
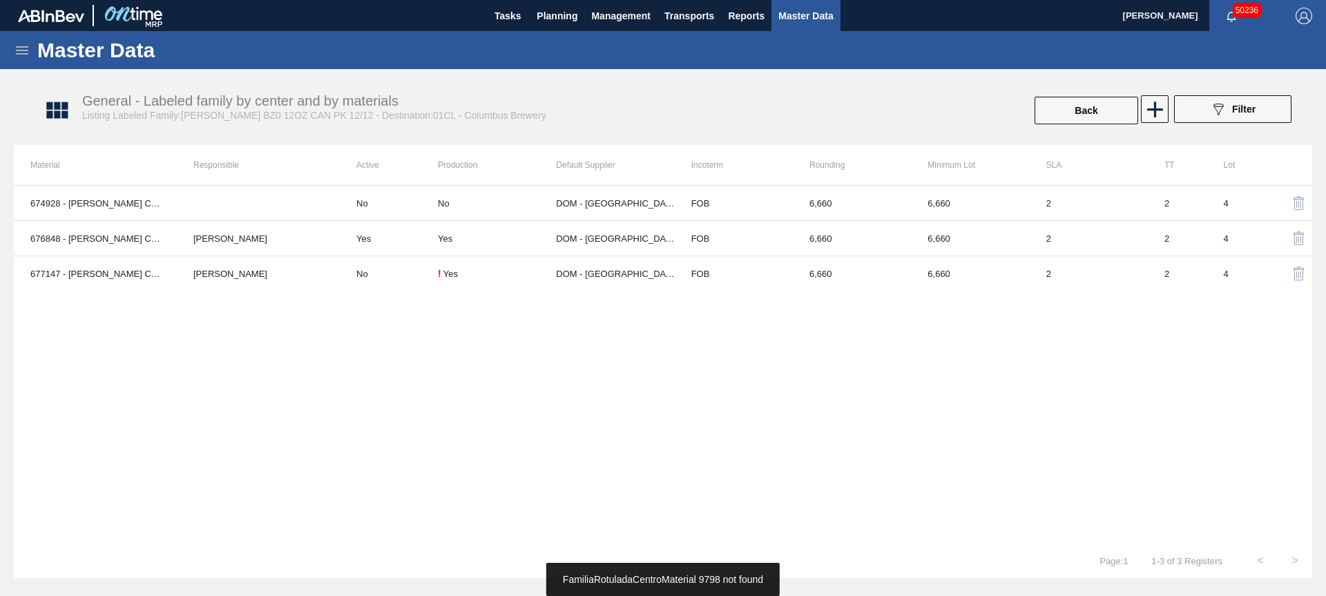
click at [665, 381] on div "674928 - [PERSON_NAME] CAN BZ0 12OZ CAN PK 12/12 CAN 1119 No No DOM - Richmond …" at bounding box center [663, 364] width 1299 height 359
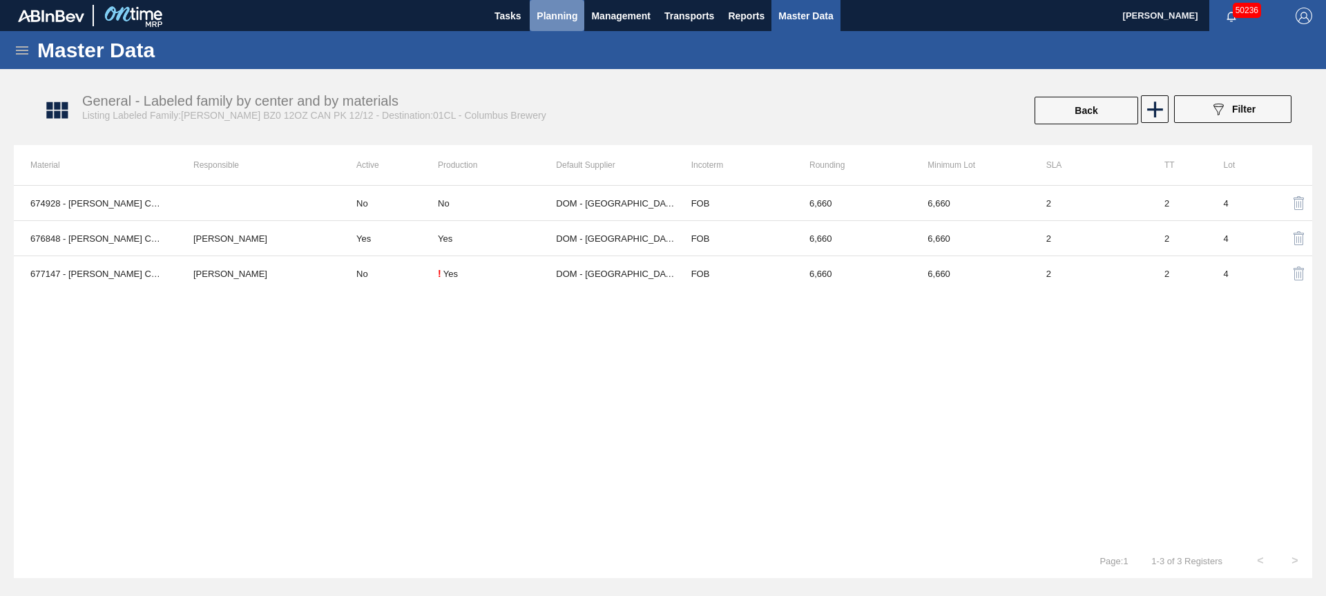
click at [561, 15] on span "Planning" at bounding box center [557, 16] width 41 height 17
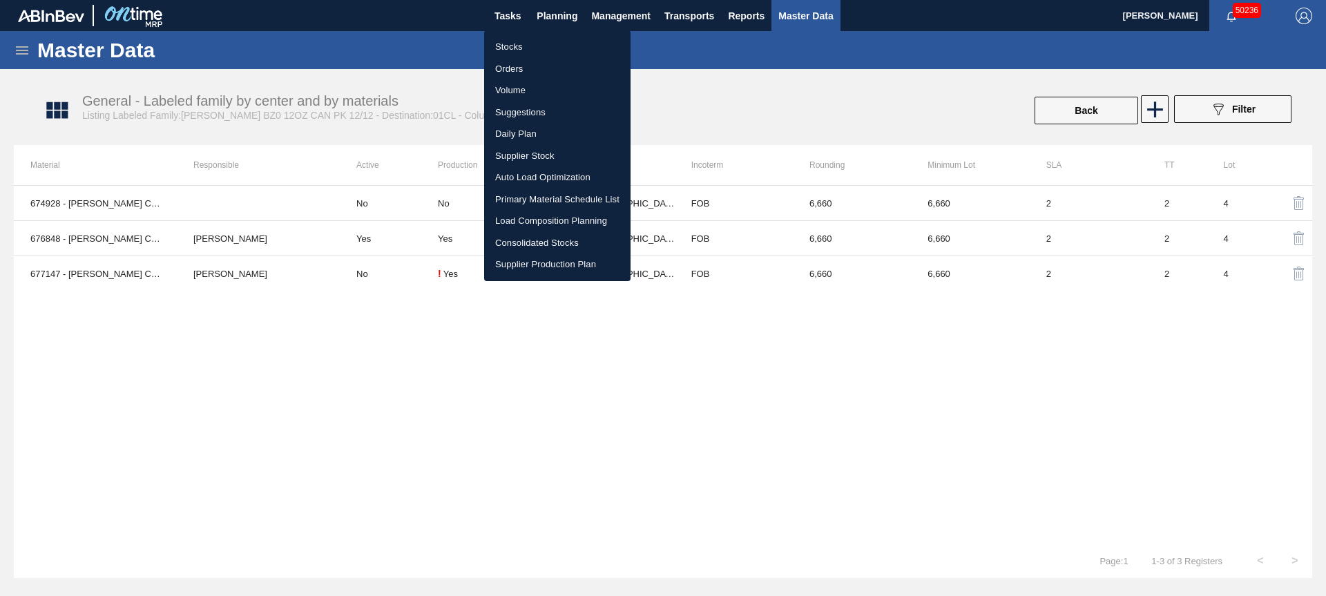
click at [531, 41] on li "Stocks" at bounding box center [557, 47] width 146 height 22
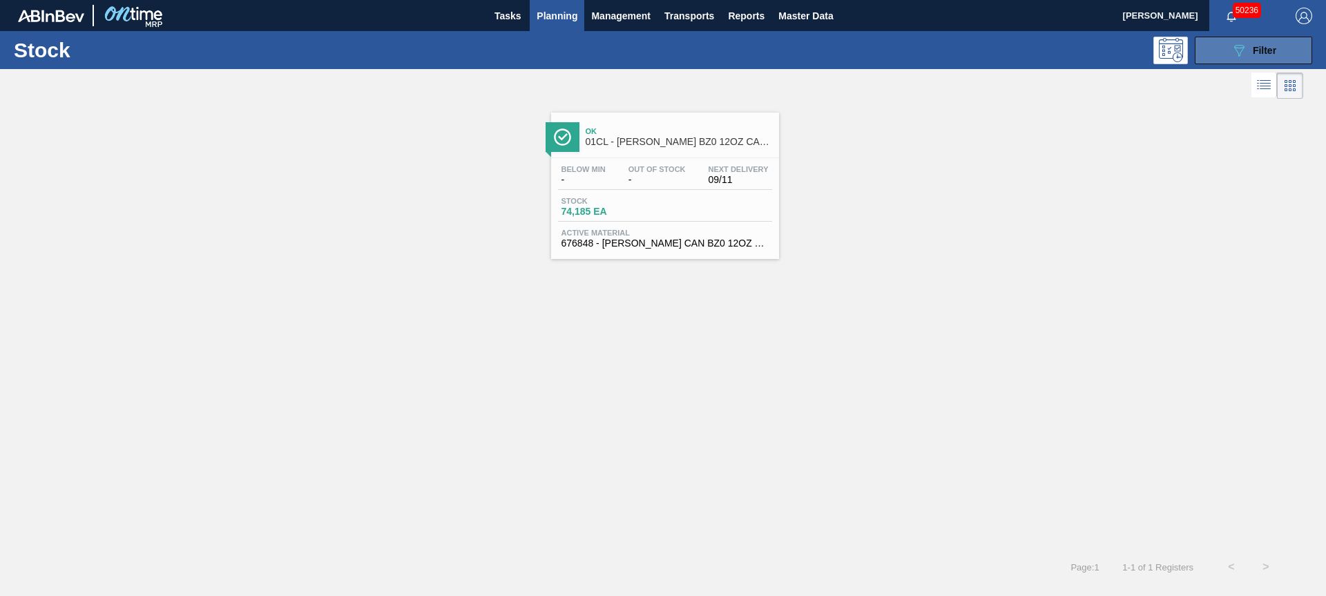
click at [1266, 46] on span "Filter" at bounding box center [1264, 50] width 23 height 11
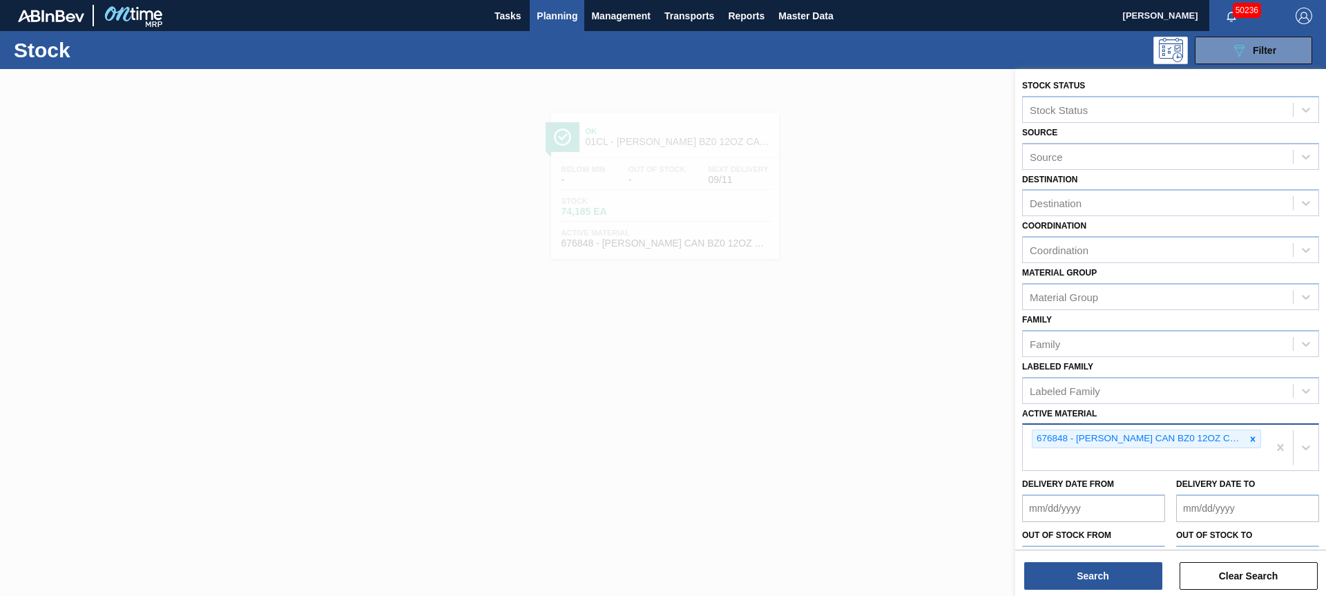
click at [1250, 442] on icon at bounding box center [1253, 440] width 10 height 10
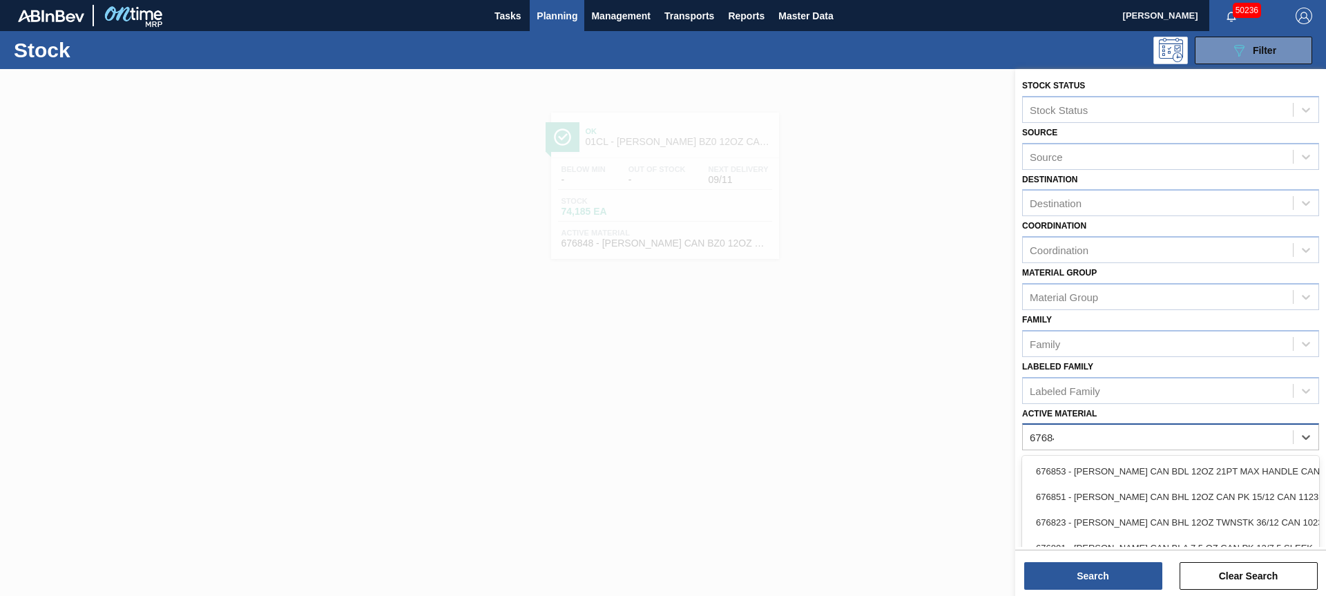
type Material "676848"
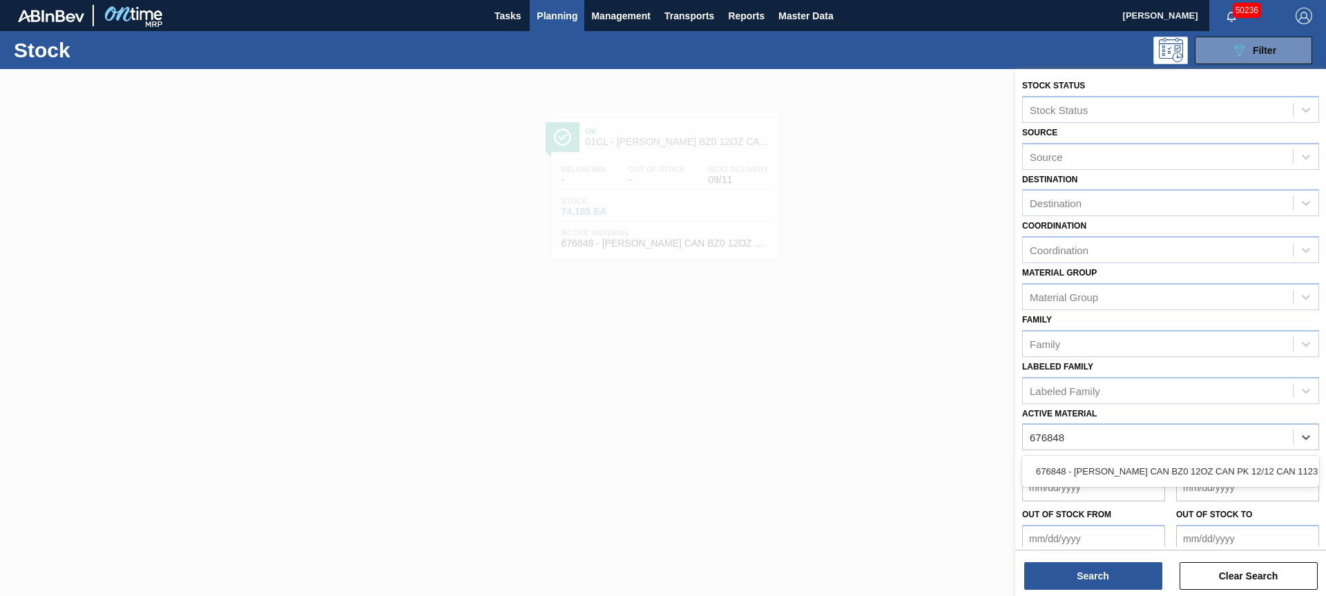
drag, startPoint x: 1190, startPoint y: 466, endPoint x: 1167, endPoint y: 499, distance: 40.4
click at [1188, 466] on div "676848 - [PERSON_NAME] CAN BZ0 12OZ CAN PK 12/12 CAN 1123" at bounding box center [1170, 472] width 297 height 26
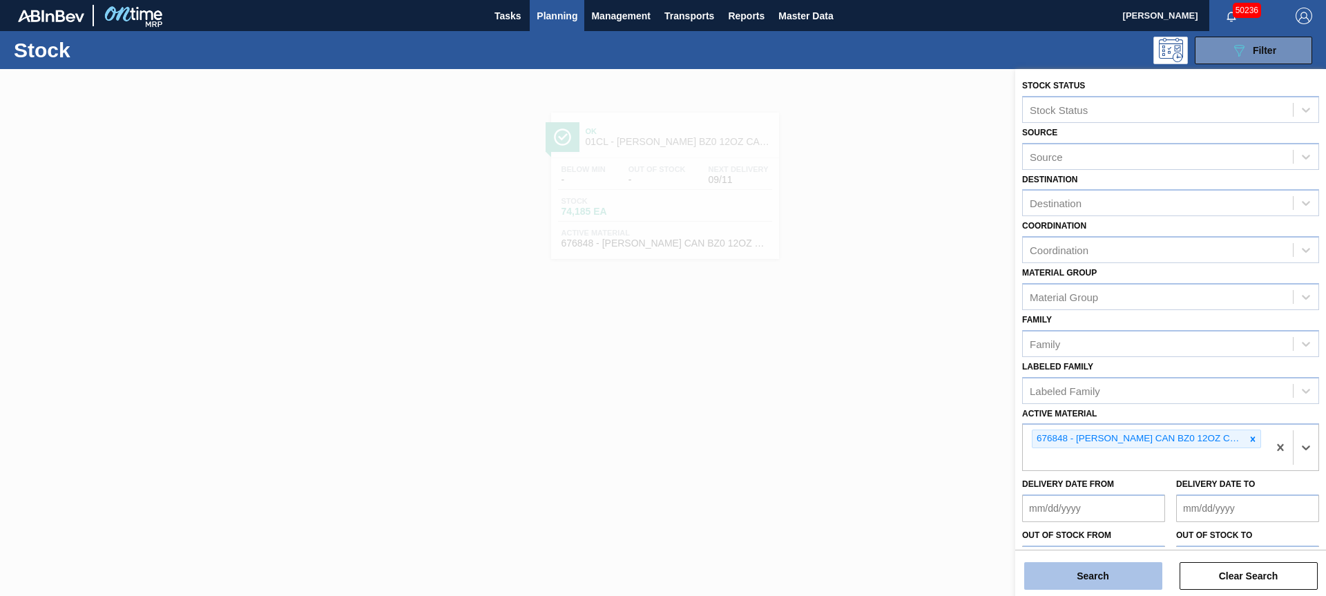
click at [1091, 573] on button "Search" at bounding box center [1093, 576] width 138 height 28
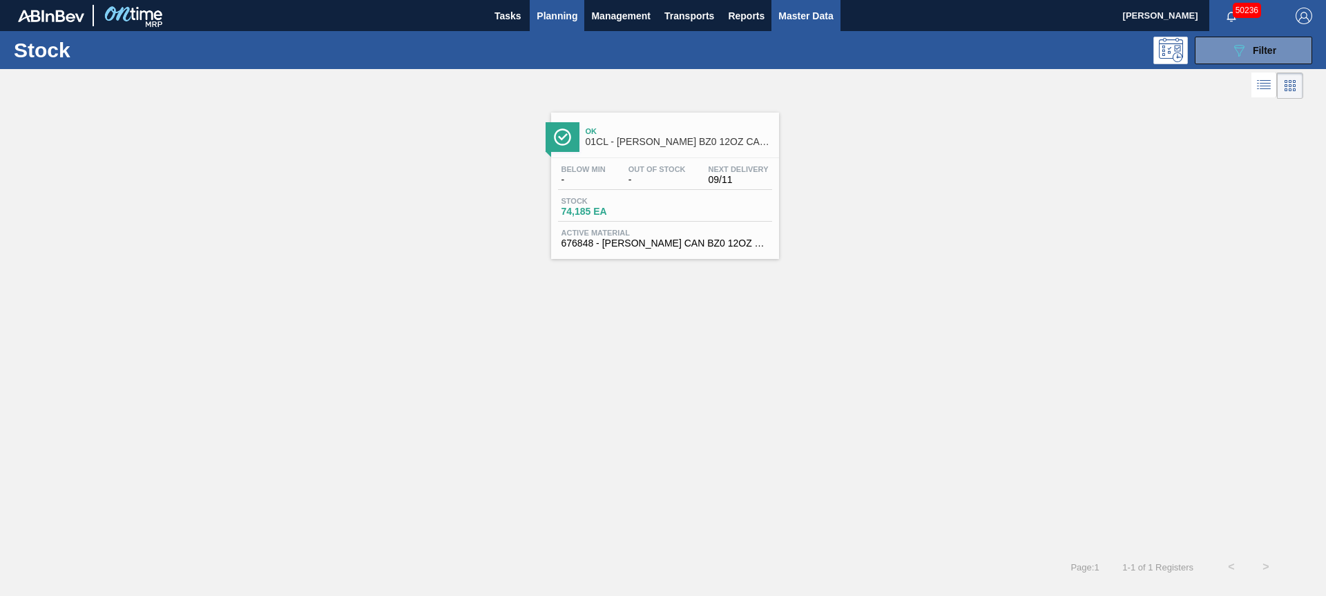
click at [812, 20] on span "Master Data" at bounding box center [806, 16] width 55 height 17
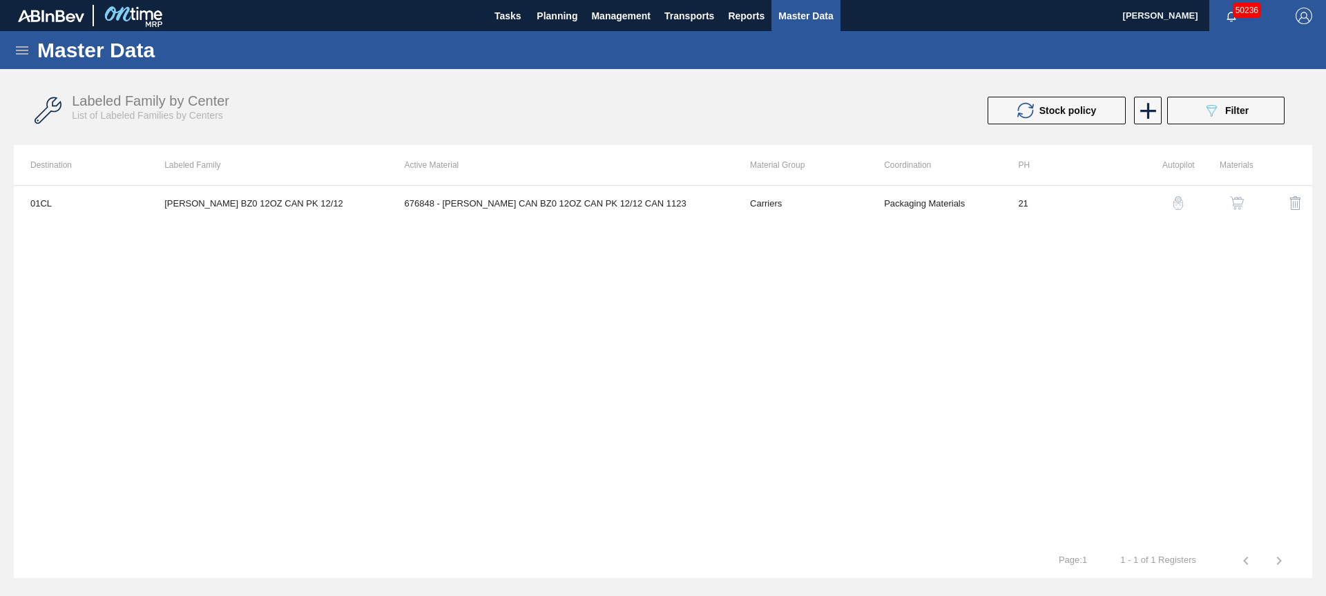
click at [21, 47] on icon at bounding box center [22, 50] width 12 height 8
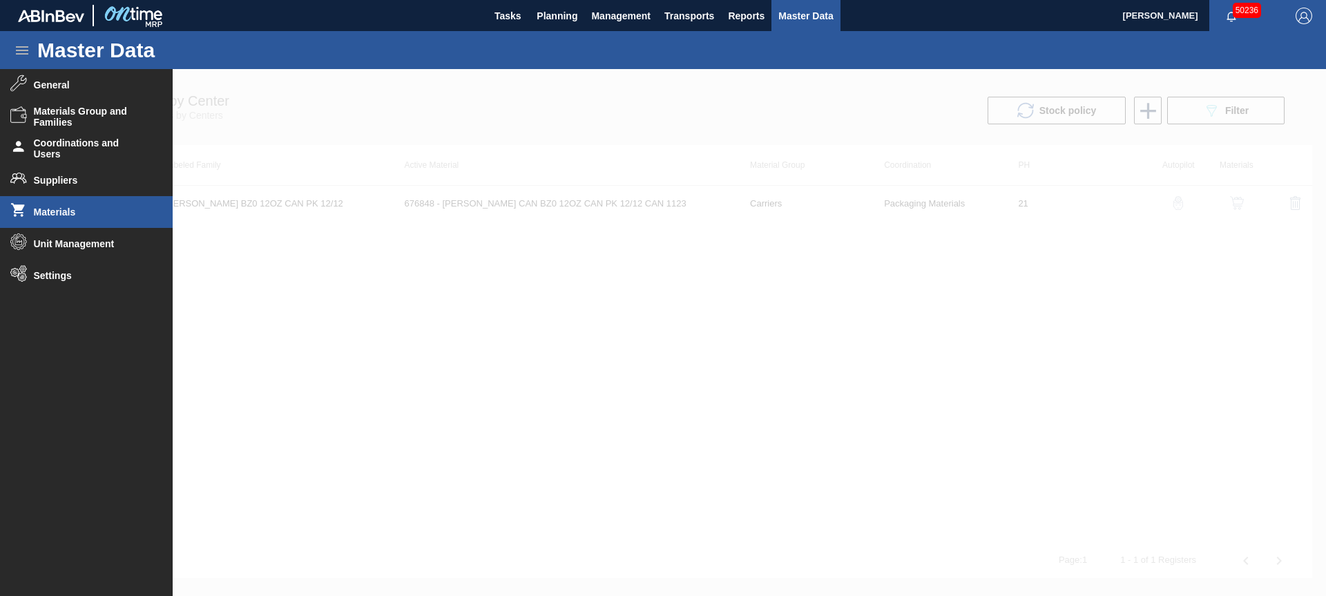
click at [64, 216] on span "Materials" at bounding box center [91, 212] width 114 height 11
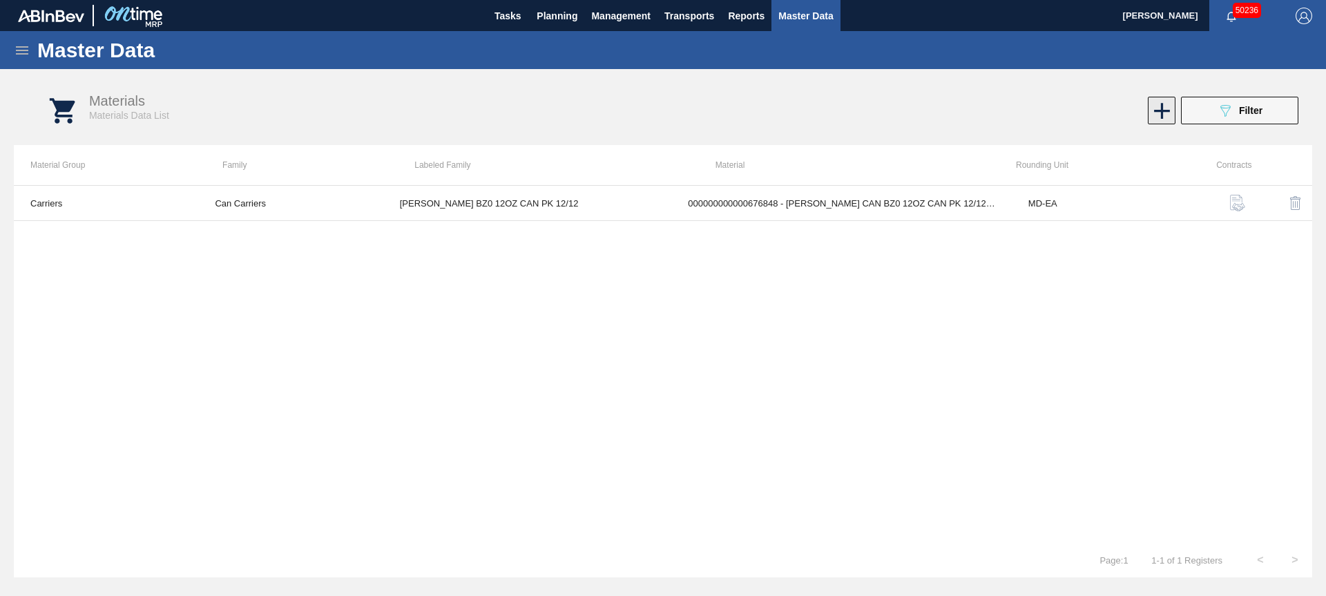
click at [1158, 105] on icon at bounding box center [1162, 110] width 27 height 27
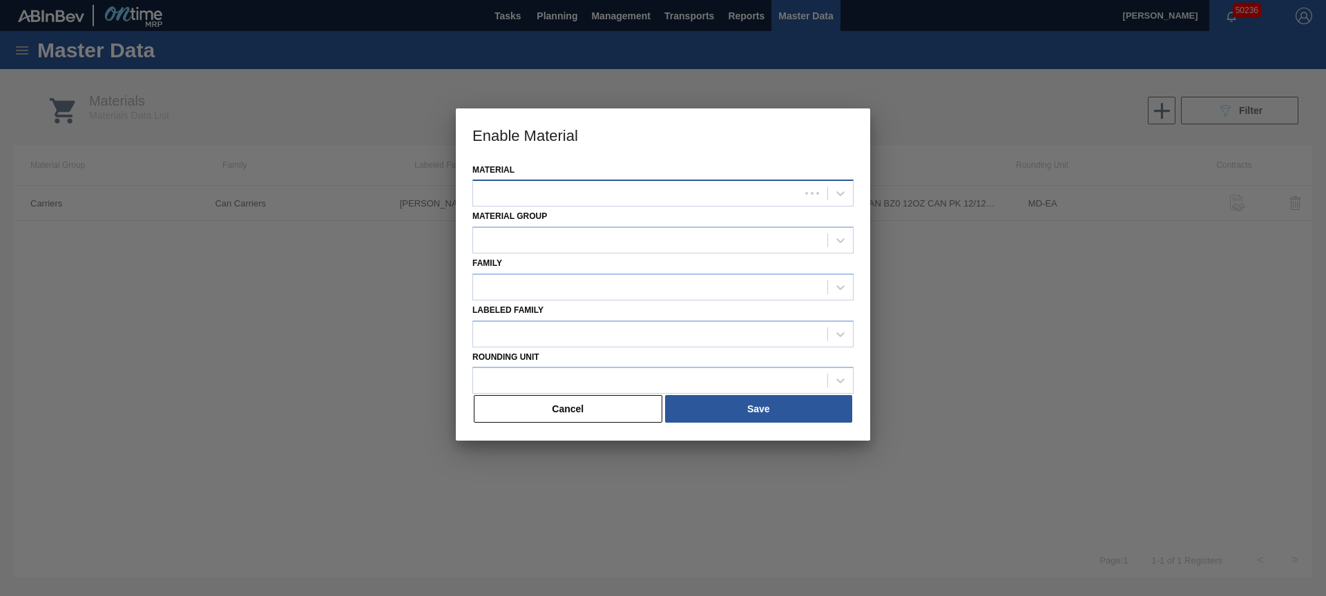
click at [560, 193] on div at bounding box center [636, 194] width 327 height 20
type input "710451"
click at [598, 410] on button "Cancel" at bounding box center [568, 409] width 189 height 28
